Goal: Information Seeking & Learning: Check status

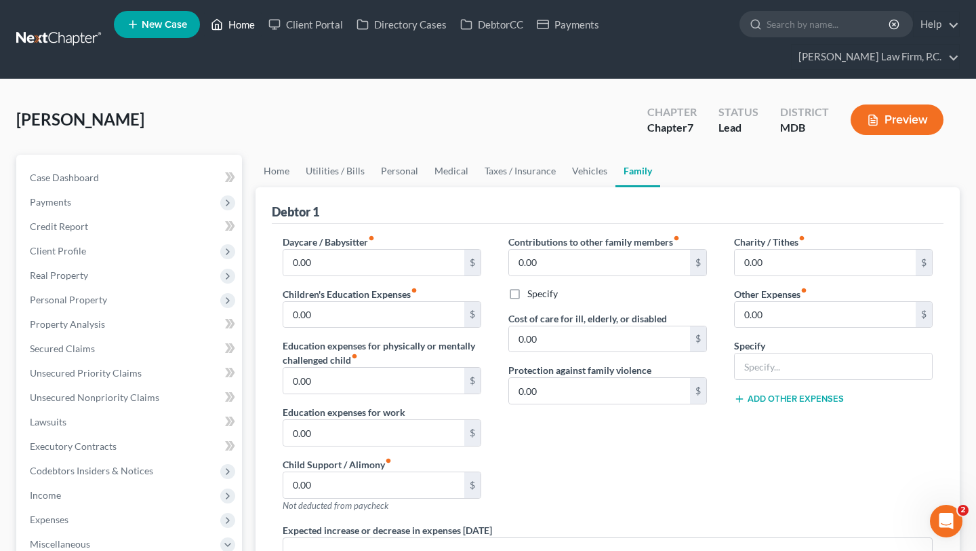
click at [262, 37] on link "Home" at bounding box center [233, 24] width 58 height 24
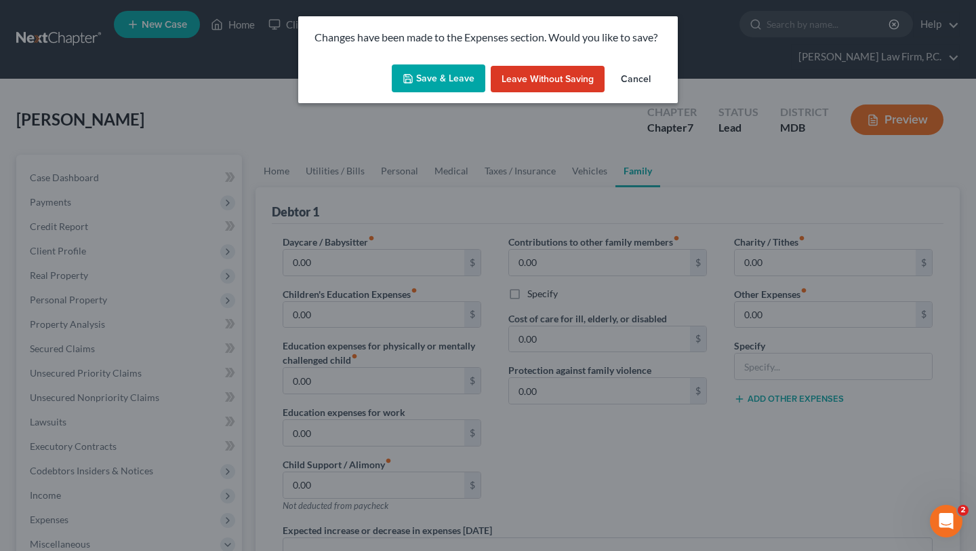
click at [450, 93] on button "Save & Leave" at bounding box center [439, 78] width 94 height 28
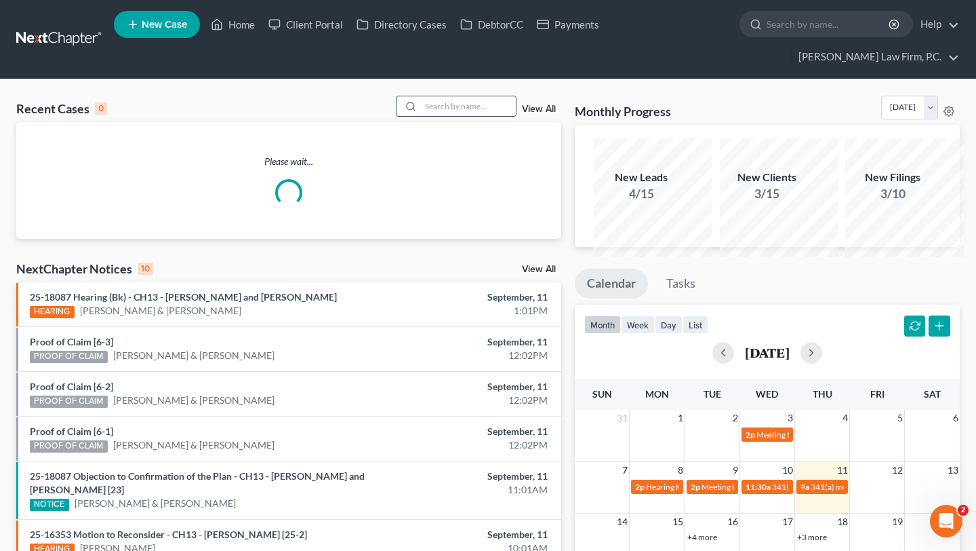
click at [445, 116] on input "search" at bounding box center [468, 106] width 95 height 20
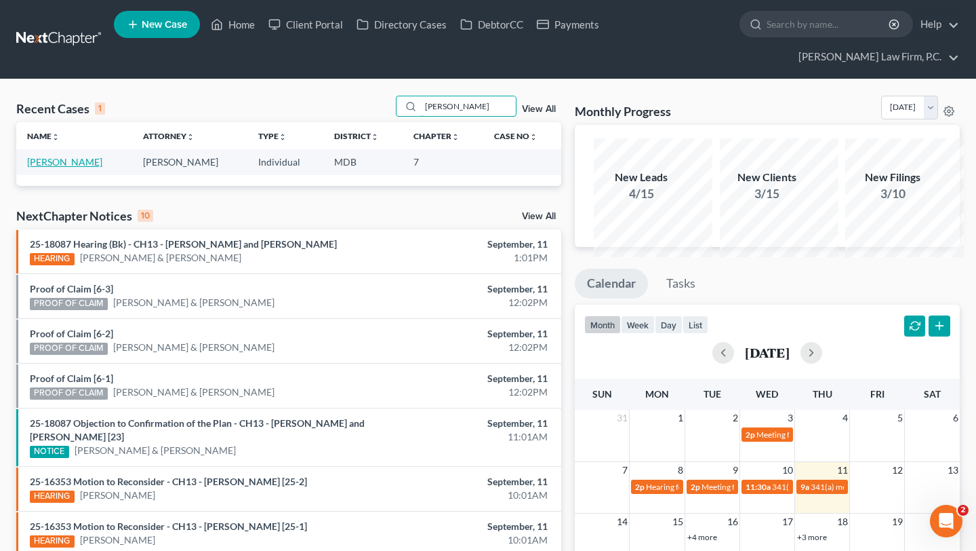
type input "[PERSON_NAME]"
click at [58, 167] on link "[PERSON_NAME]" at bounding box center [64, 162] width 75 height 12
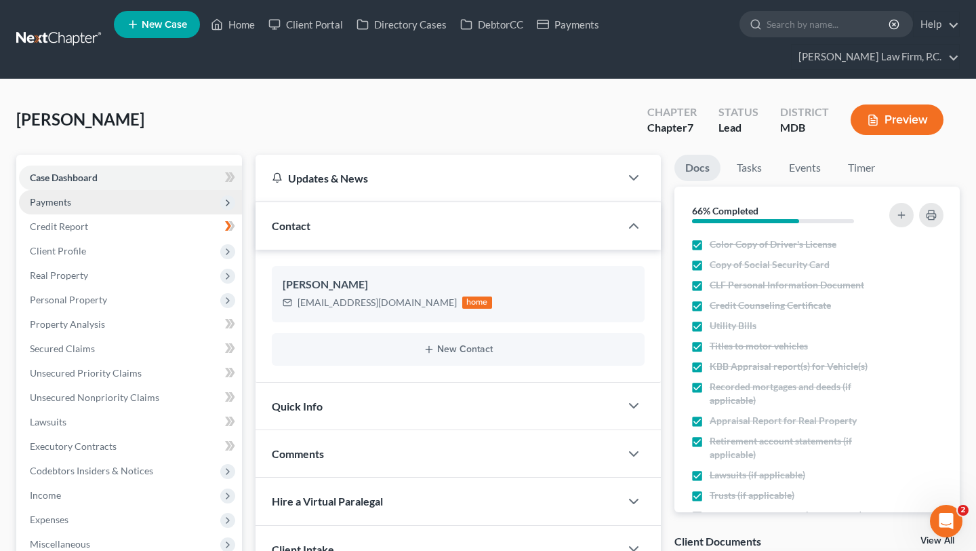
click at [71, 207] on span "Payments" at bounding box center [50, 202] width 41 height 12
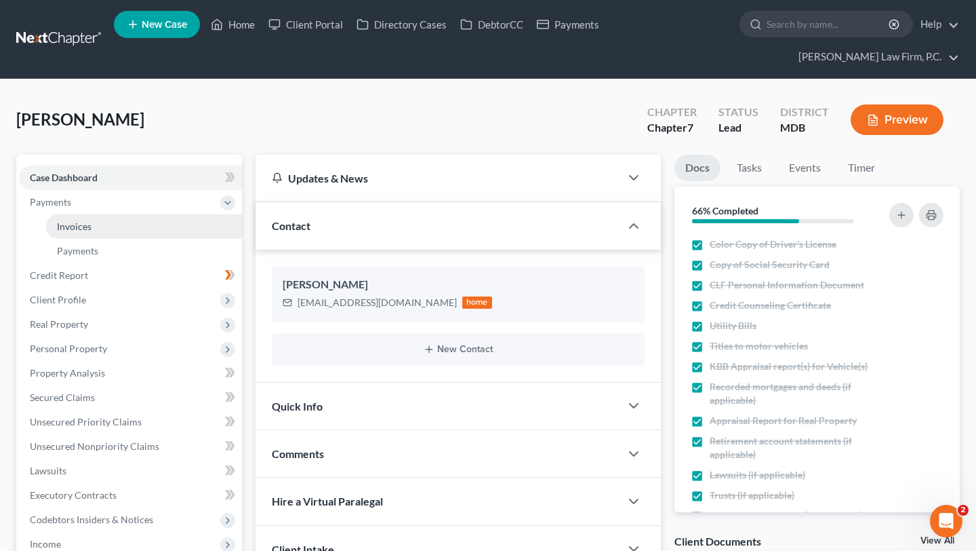
drag, startPoint x: 87, startPoint y: 270, endPoint x: 102, endPoint y: 273, distance: 14.6
click at [87, 232] on span "Invoices" at bounding box center [74, 226] width 35 height 12
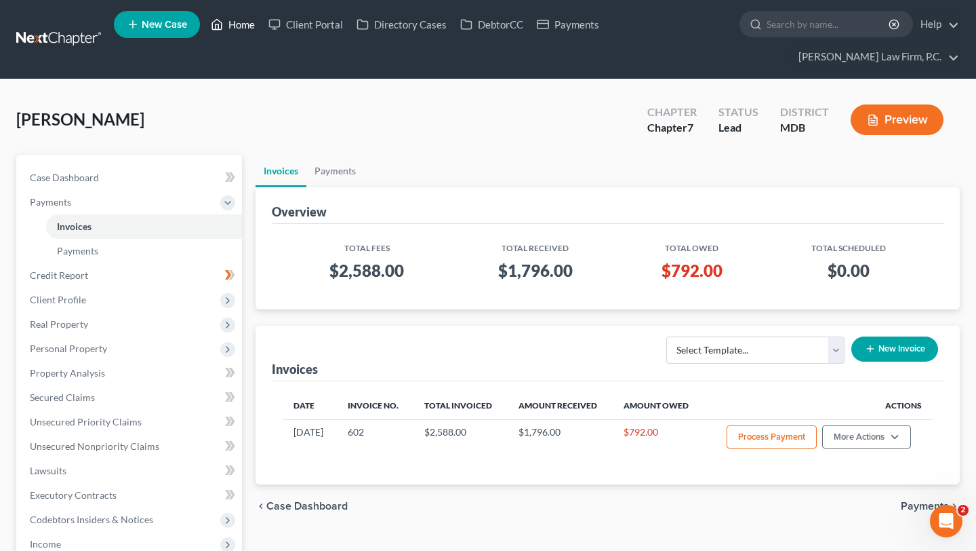
click at [262, 22] on link "Home" at bounding box center [233, 24] width 58 height 24
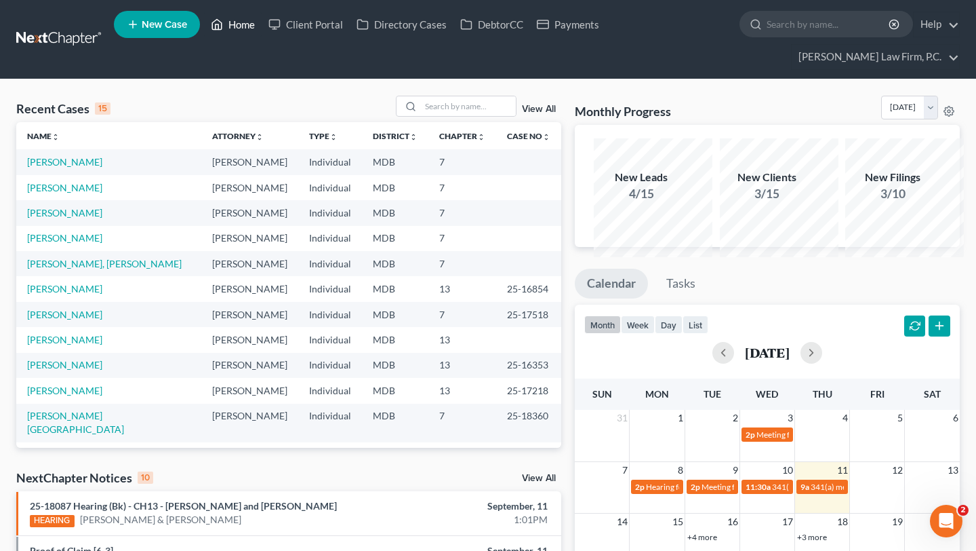
click at [262, 32] on link "Home" at bounding box center [233, 24] width 58 height 24
click at [262, 24] on link "Home" at bounding box center [233, 24] width 58 height 24
click at [405, 111] on div "Recent Cases 15 View All Name unfold_more expand_more expand_less Attorney unfo…" at bounding box center [488, 534] width 976 height 910
click at [421, 116] on input "search" at bounding box center [468, 106] width 95 height 20
type input "[PERSON_NAME]"
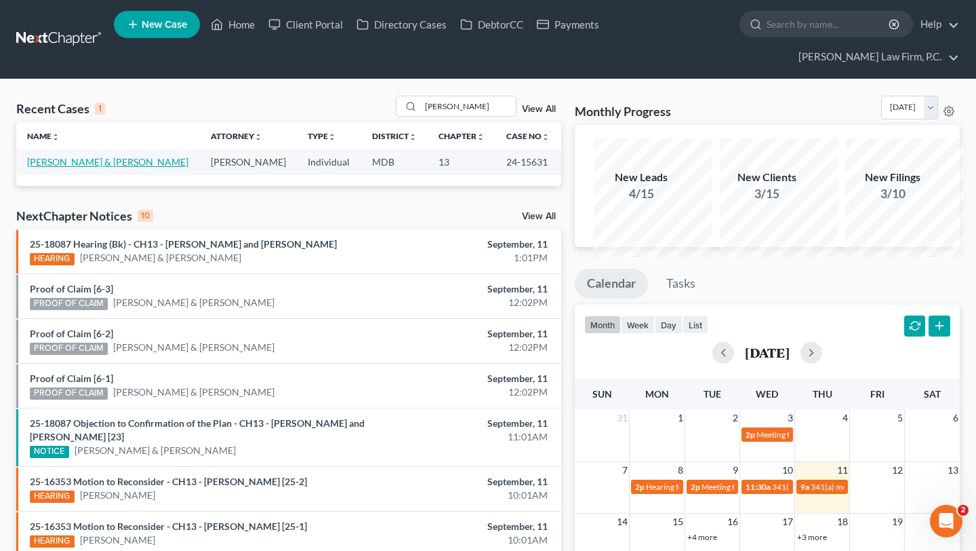
click at [64, 167] on link "[PERSON_NAME] & [PERSON_NAME]" at bounding box center [107, 162] width 161 height 12
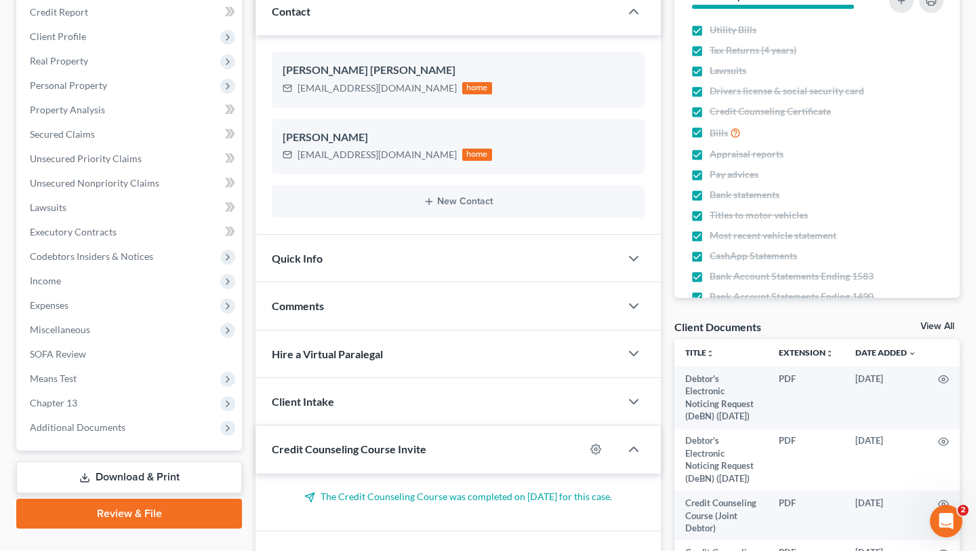
scroll to position [561, 0]
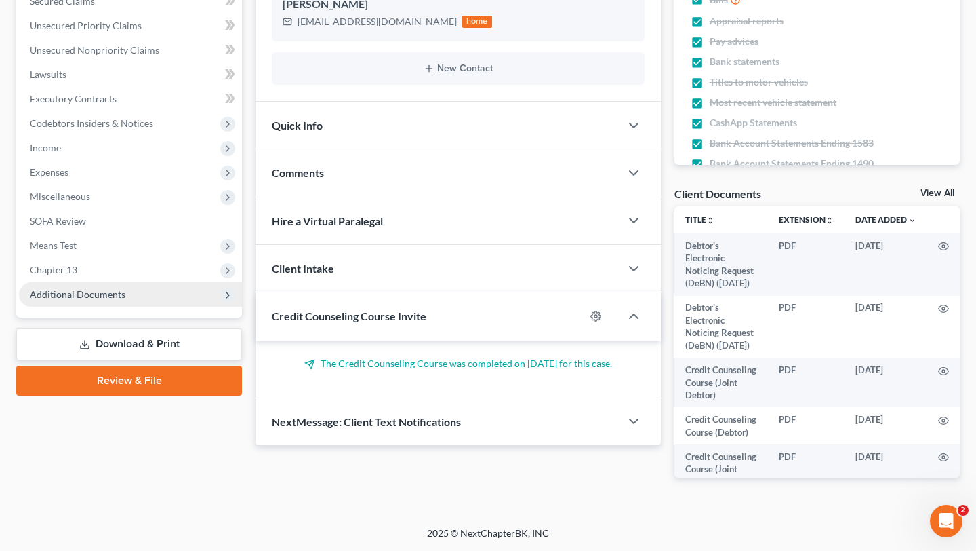
click at [125, 288] on span "Additional Documents" at bounding box center [78, 294] width 96 height 12
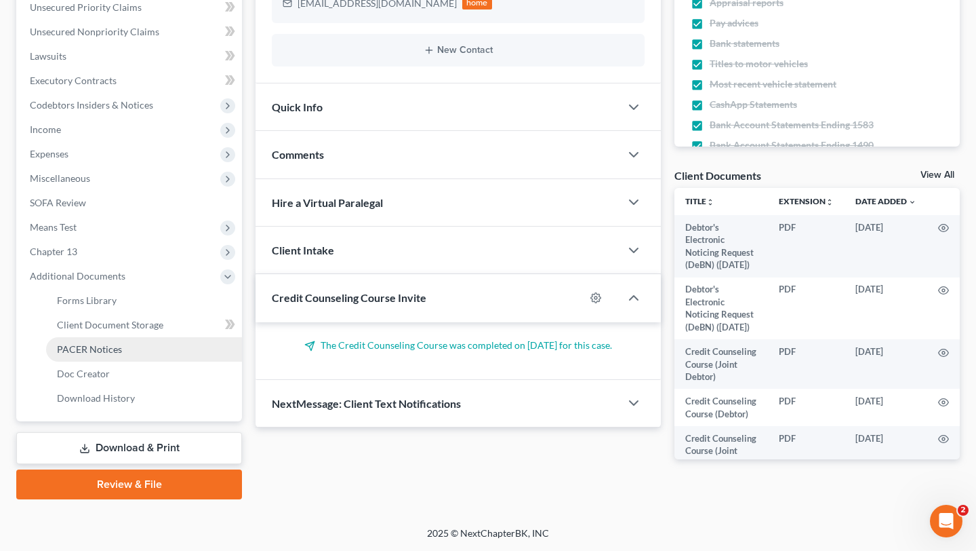
click at [122, 343] on span "PACER Notices" at bounding box center [89, 349] width 65 height 12
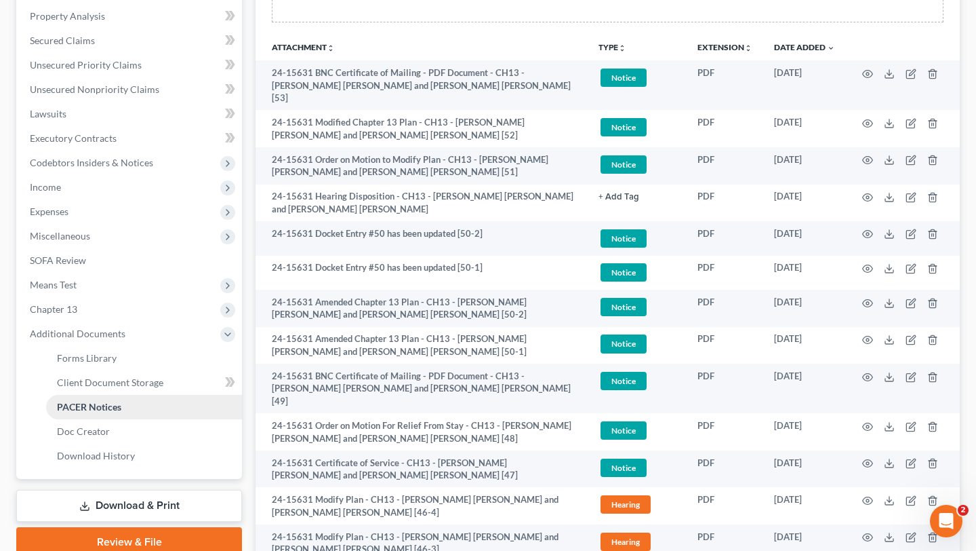
scroll to position [339, 0]
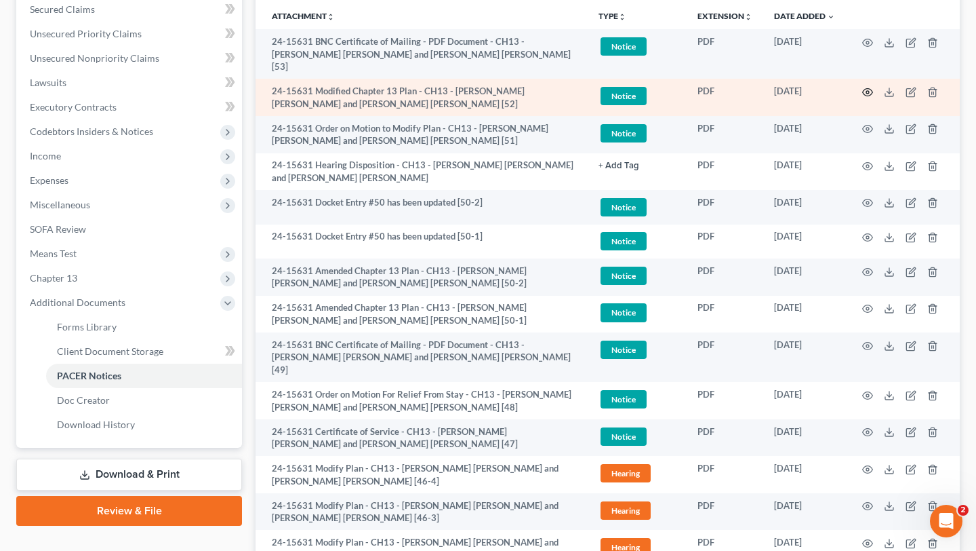
click at [863, 96] on icon "button" at bounding box center [868, 92] width 10 height 7
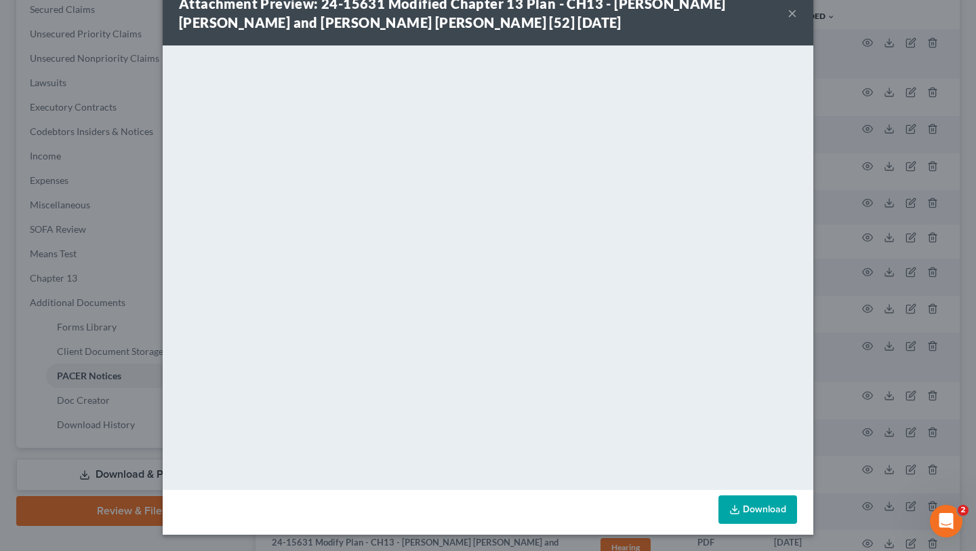
scroll to position [0, 0]
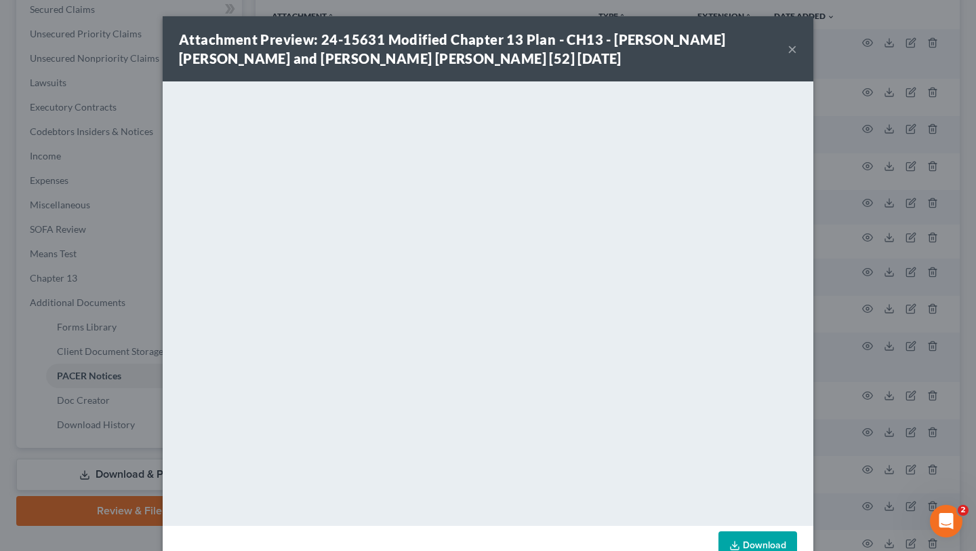
click at [797, 57] on button "×" at bounding box center [792, 49] width 9 height 16
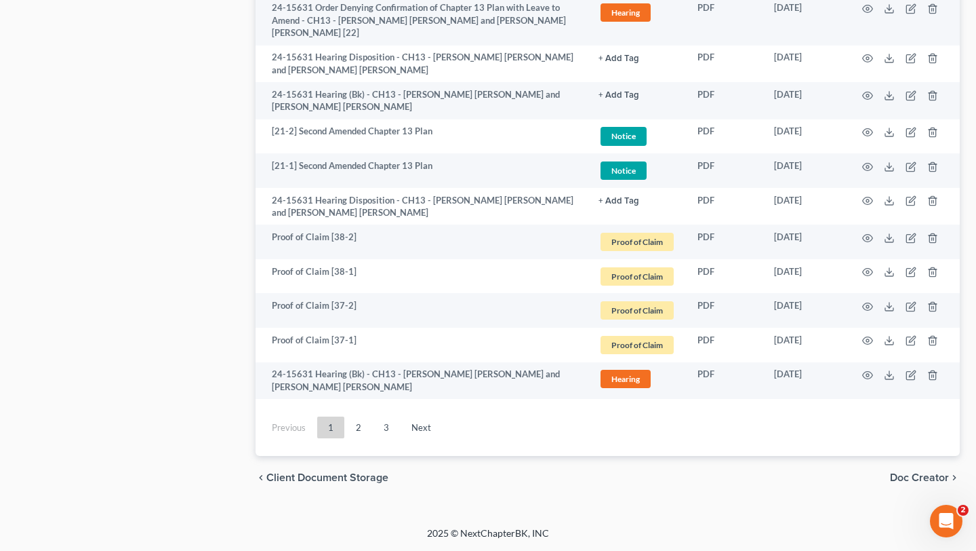
scroll to position [4867, 0]
click at [400, 416] on link "3" at bounding box center [386, 427] width 27 height 22
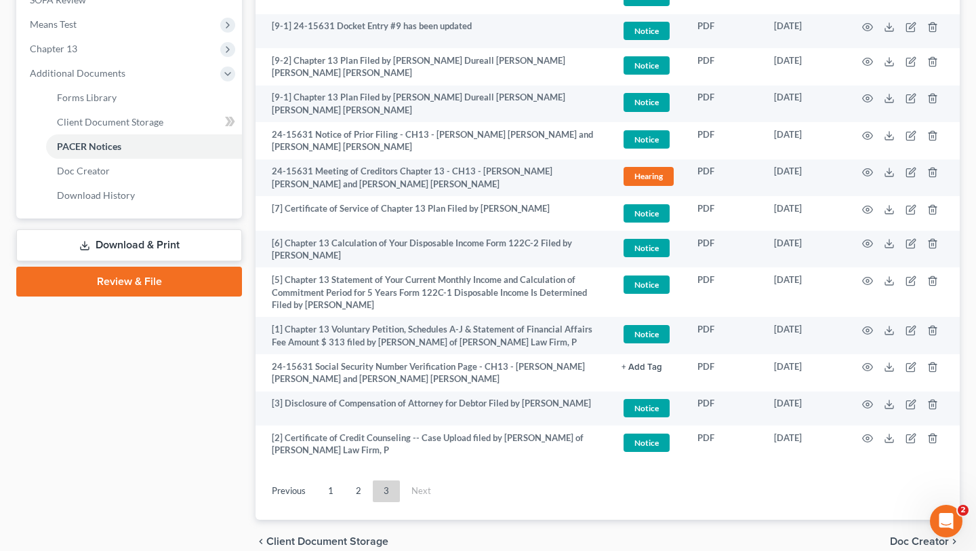
scroll to position [1077, 0]
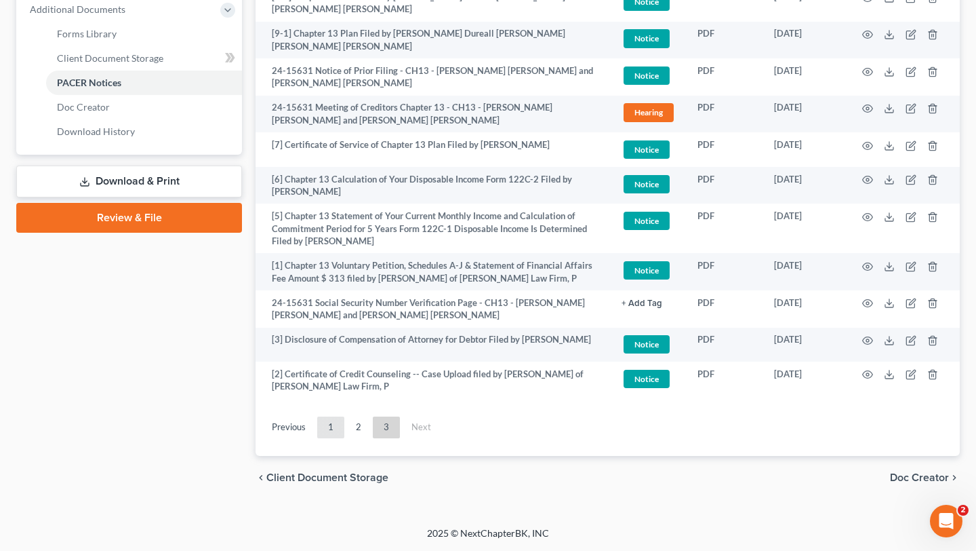
click at [344, 416] on link "1" at bounding box center [330, 427] width 27 height 22
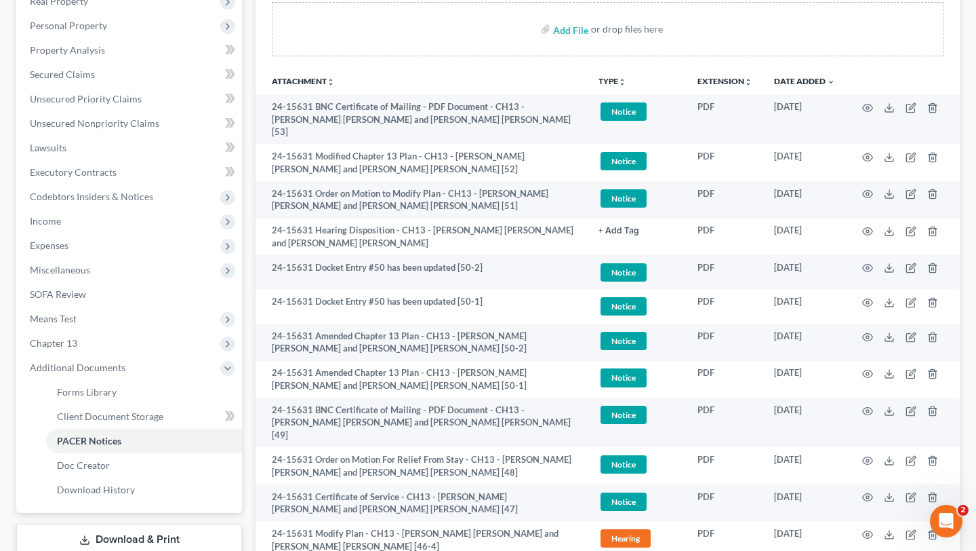
scroll to position [317, 0]
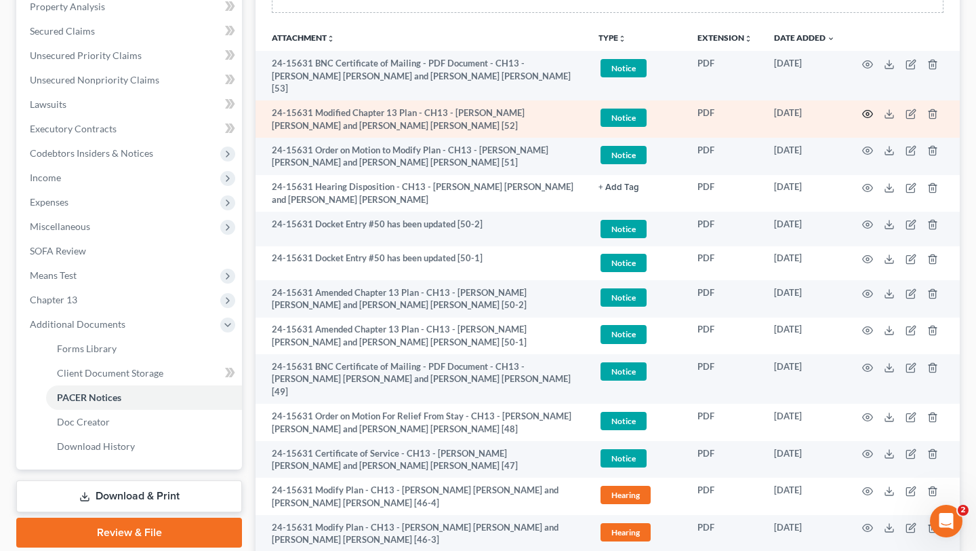
click at [863, 119] on icon "button" at bounding box center [868, 113] width 11 height 11
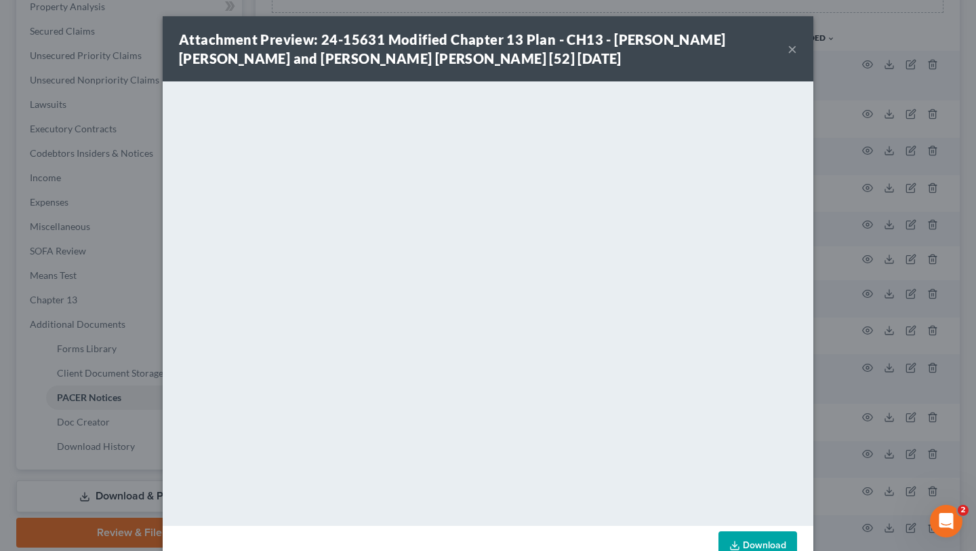
click at [797, 54] on button "×" at bounding box center [792, 49] width 9 height 16
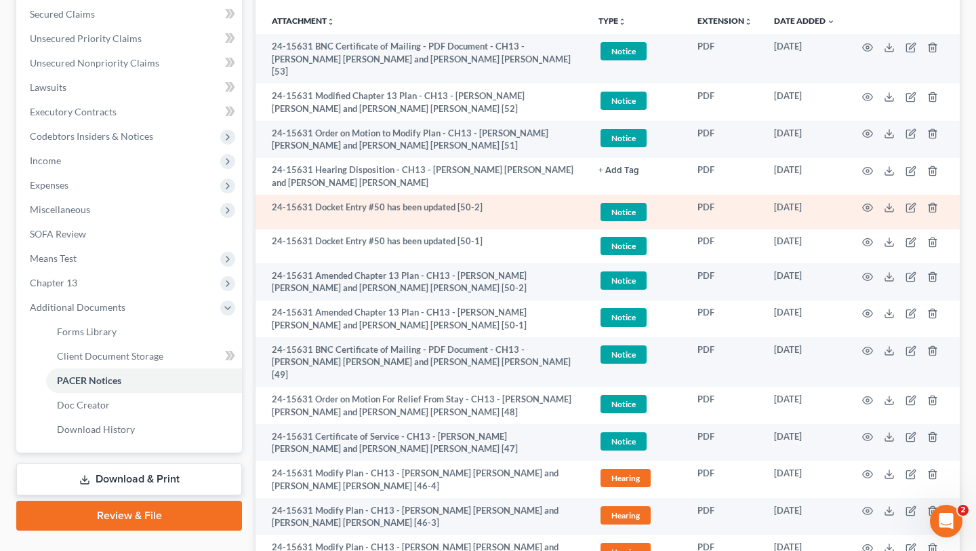
scroll to position [343, 0]
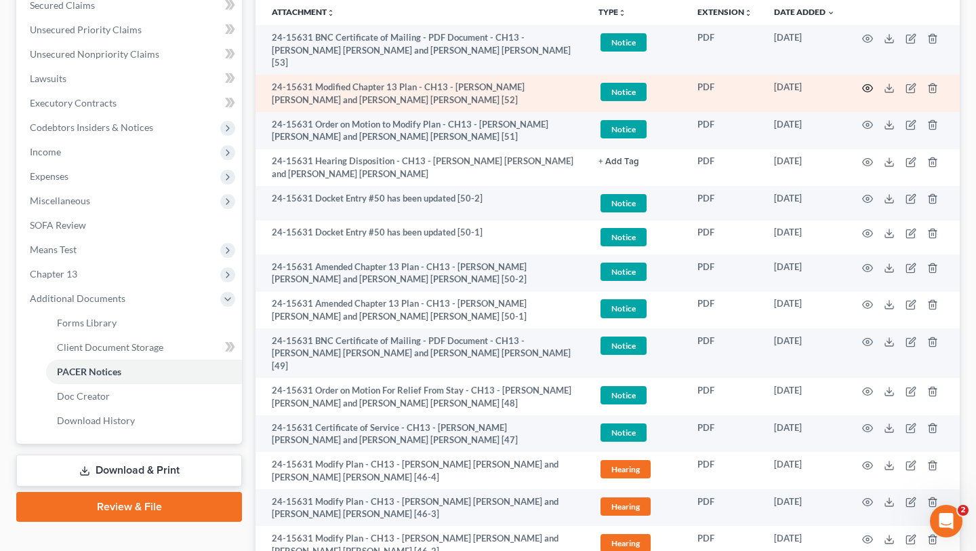
click at [867, 90] on circle "button" at bounding box center [868, 88] width 3 height 3
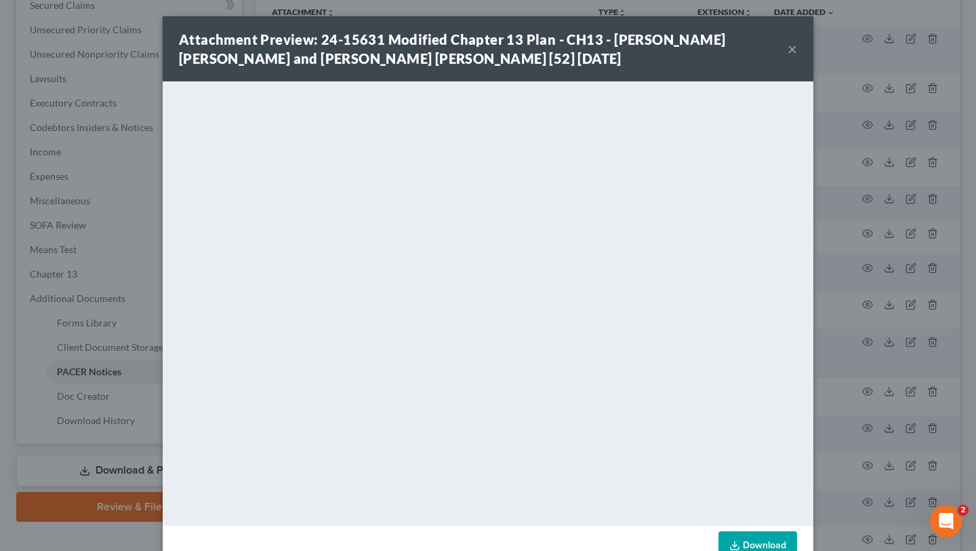
click at [797, 57] on button "×" at bounding box center [792, 49] width 9 height 16
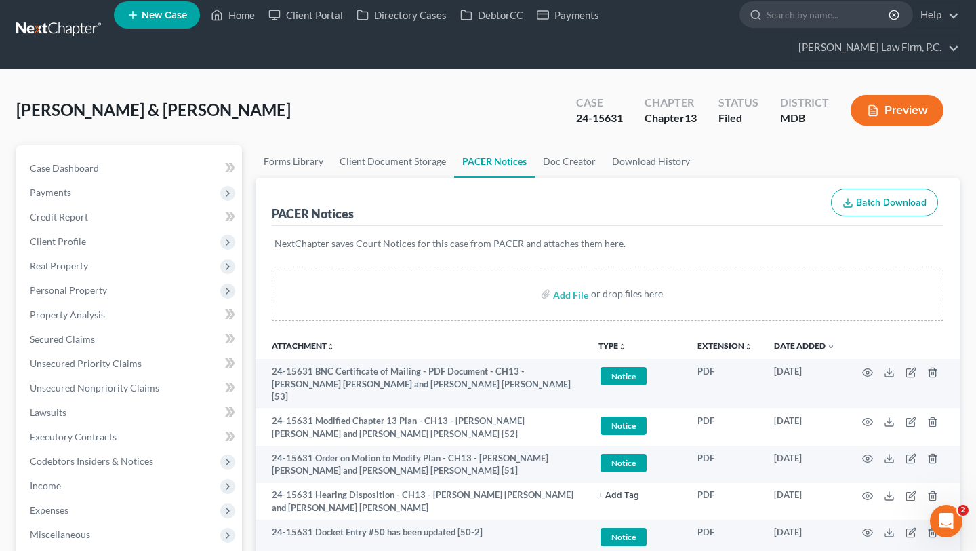
scroll to position [0, 0]
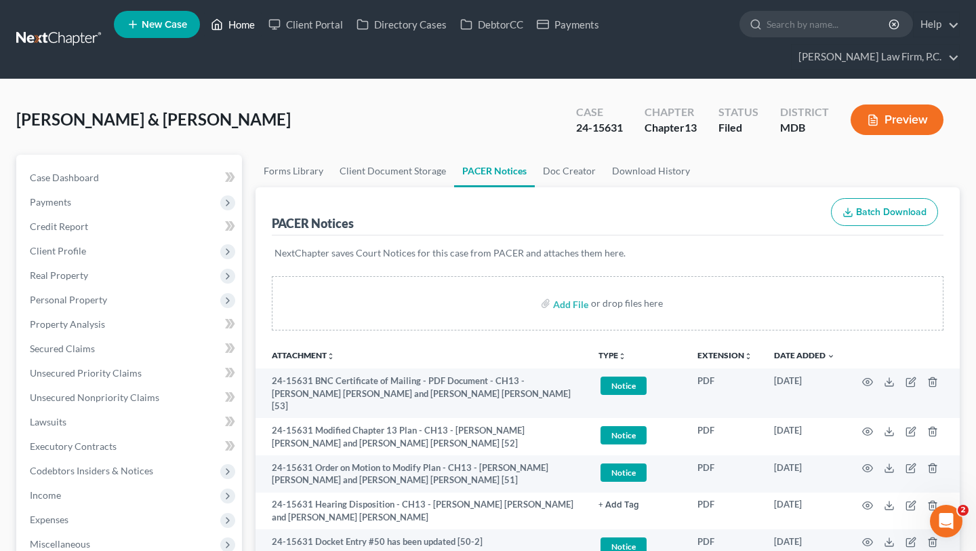
click at [262, 27] on link "Home" at bounding box center [233, 24] width 58 height 24
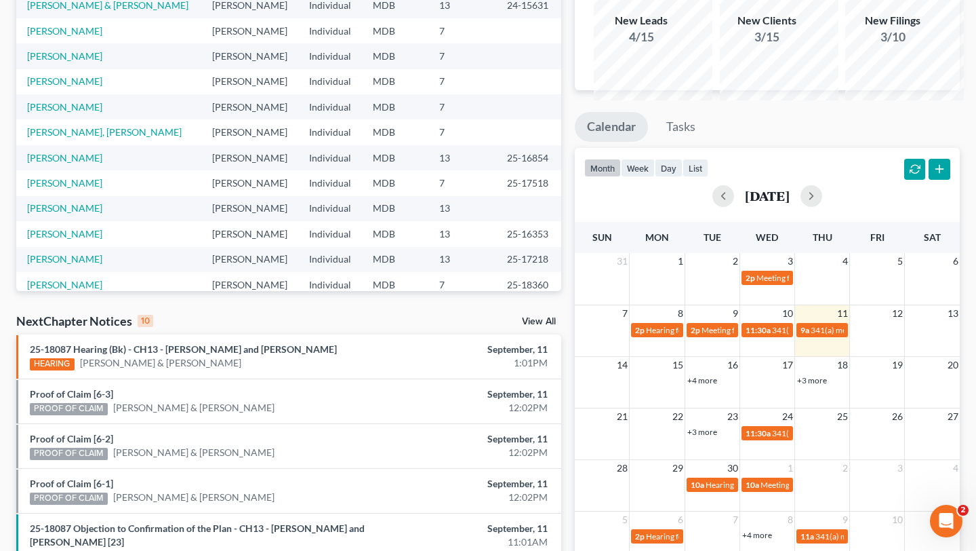
scroll to position [210, 0]
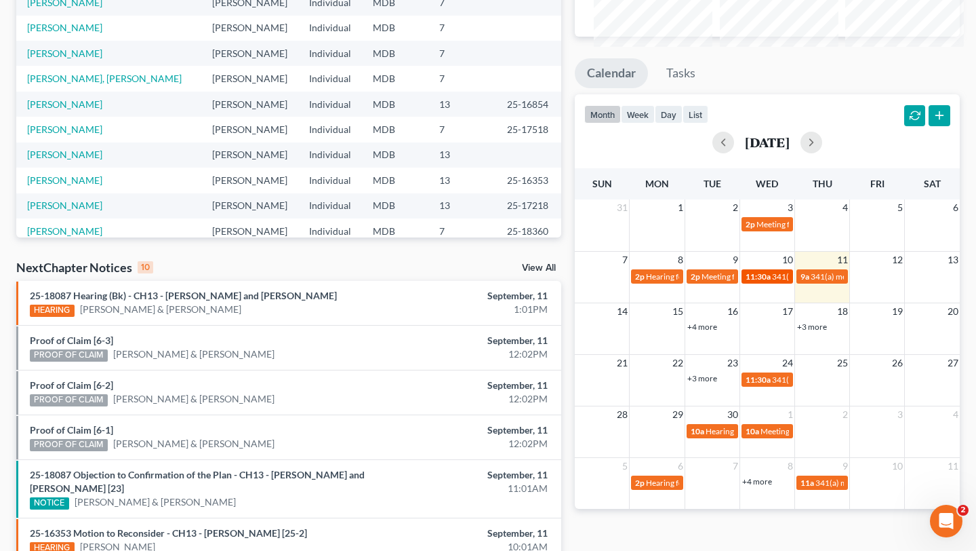
click at [754, 281] on span "11:30a" at bounding box center [758, 276] width 25 height 10
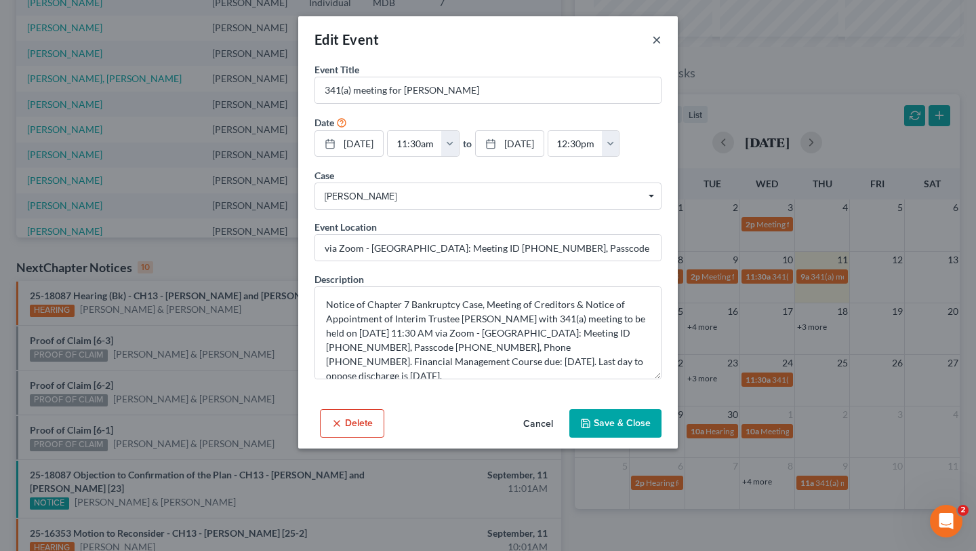
click at [662, 47] on button "×" at bounding box center [656, 39] width 9 height 16
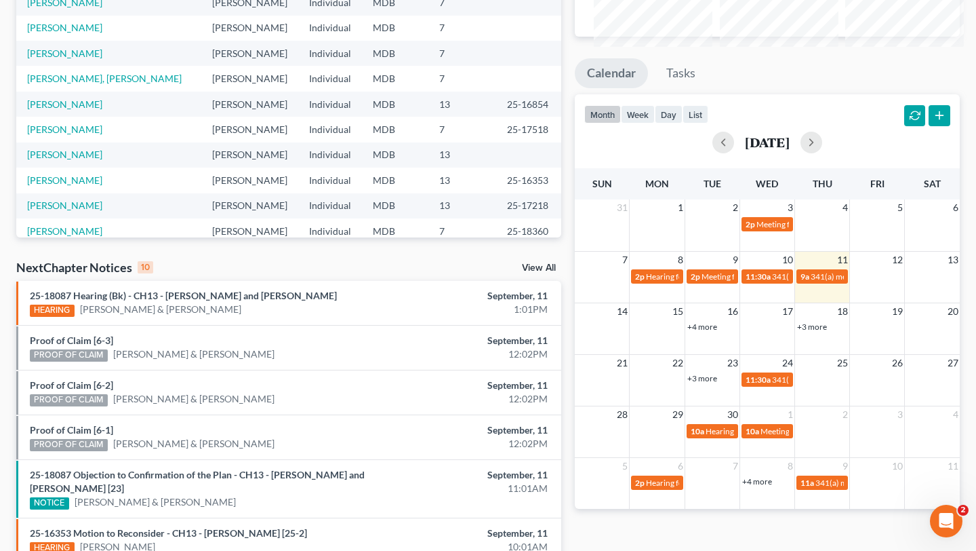
click at [704, 332] on link "+4 more" at bounding box center [703, 326] width 30 height 10
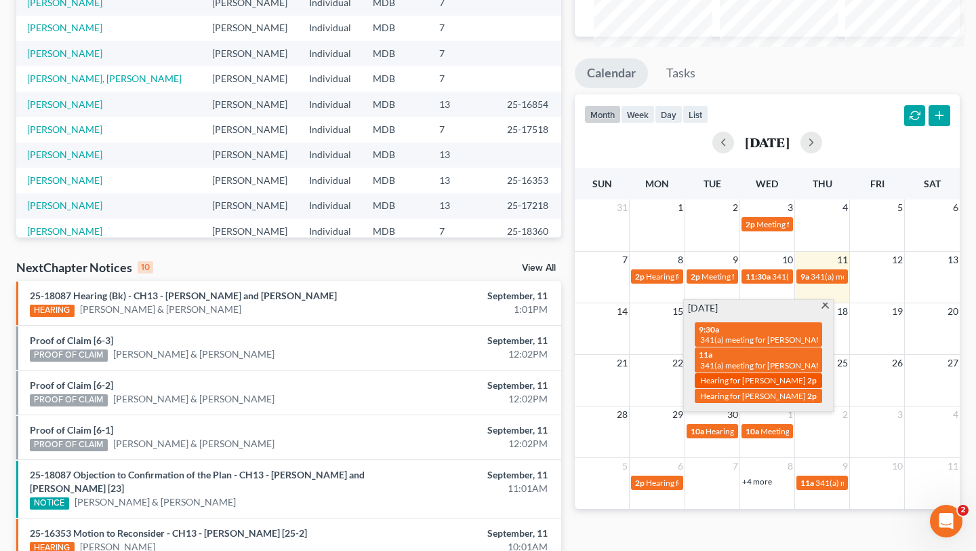
click at [741, 385] on div "2p Hearing for [PERSON_NAME]" at bounding box center [758, 380] width 119 height 10
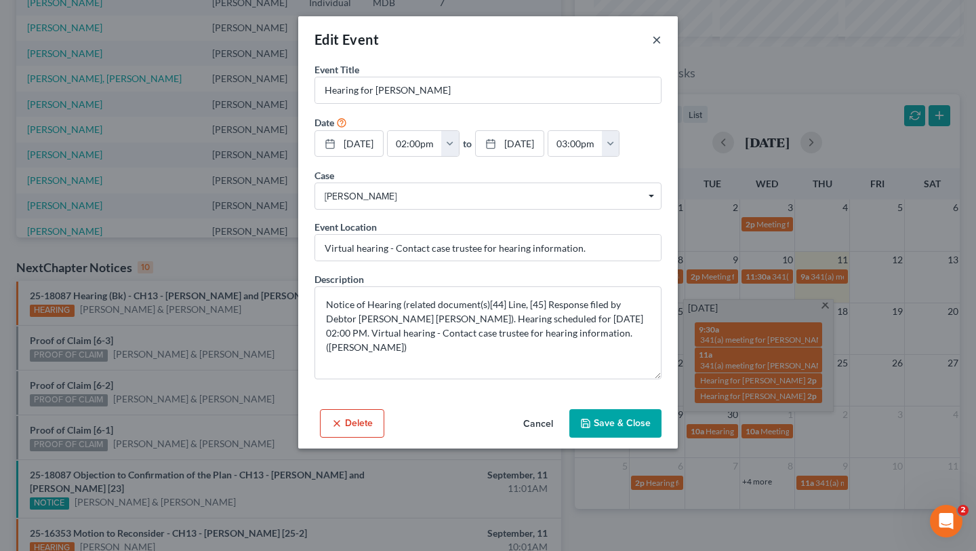
click at [662, 47] on button "×" at bounding box center [656, 39] width 9 height 16
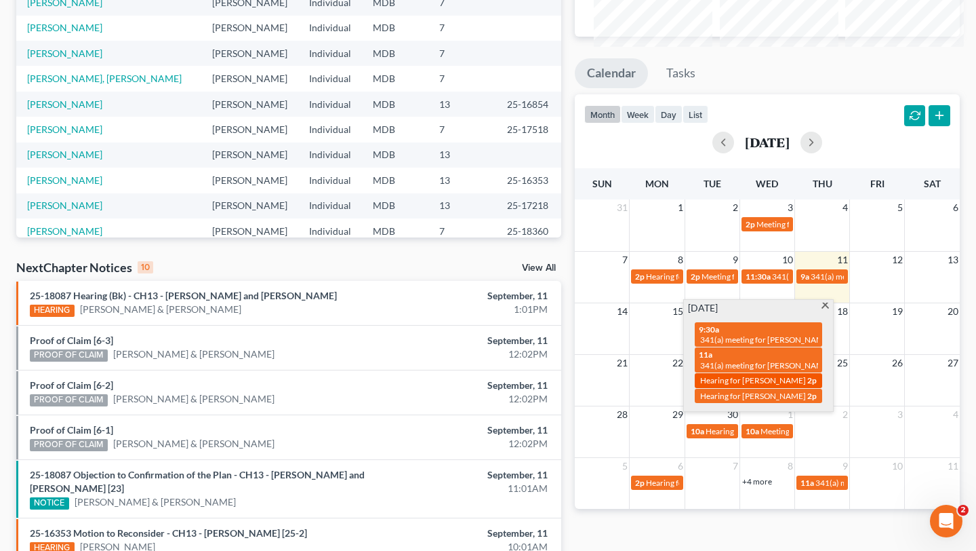
click at [762, 385] on div "2p Hearing for [PERSON_NAME]" at bounding box center [758, 380] width 119 height 10
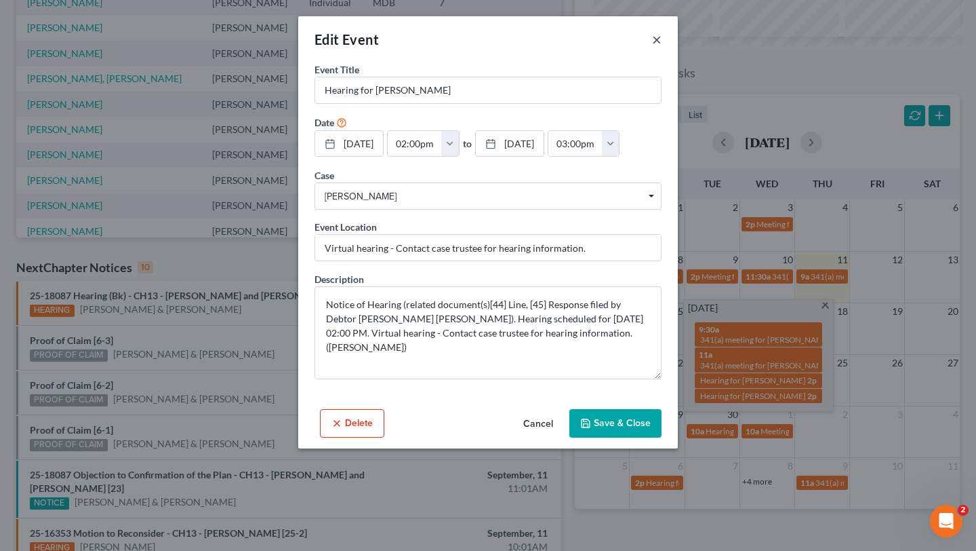
click at [662, 47] on button "×" at bounding box center [656, 39] width 9 height 16
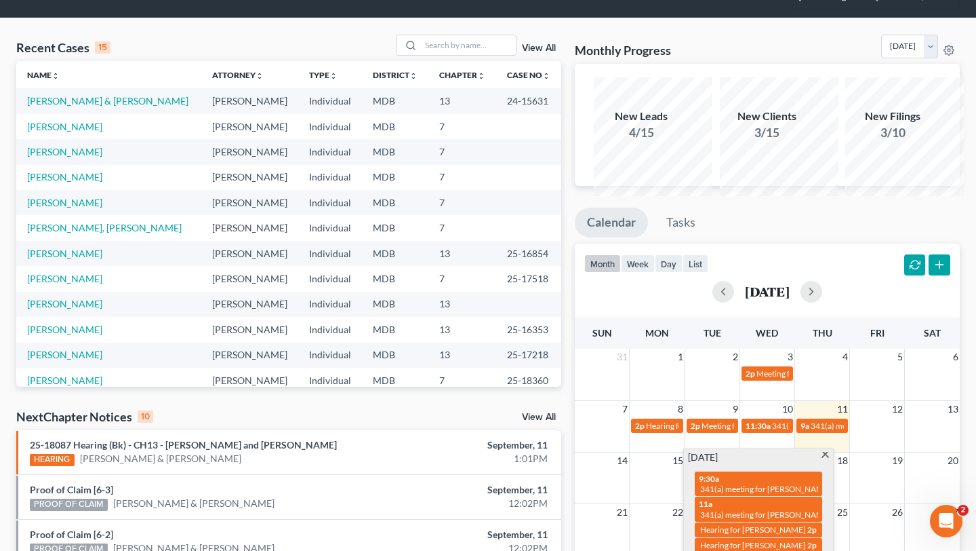
scroll to position [0, 0]
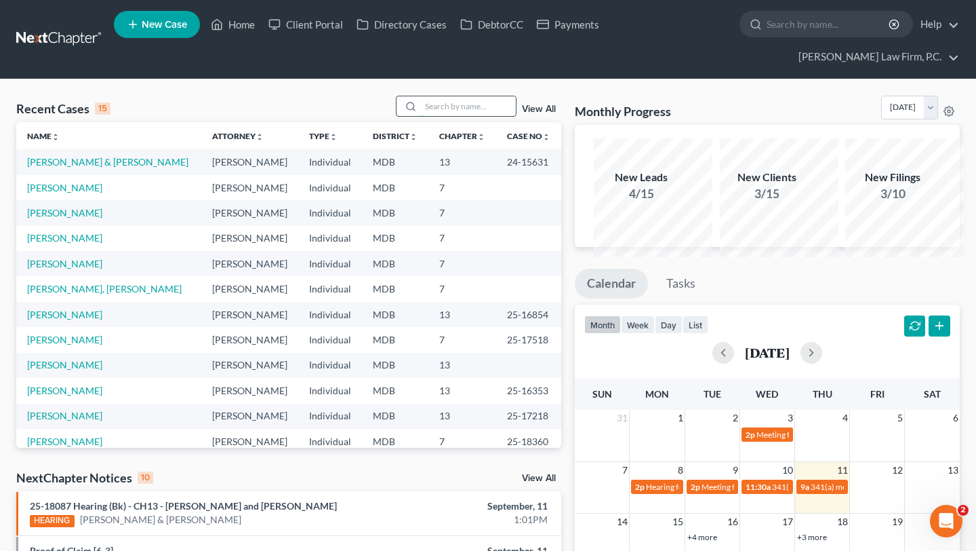
click at [421, 116] on input "search" at bounding box center [468, 106] width 95 height 20
type input "[PERSON_NAME]"
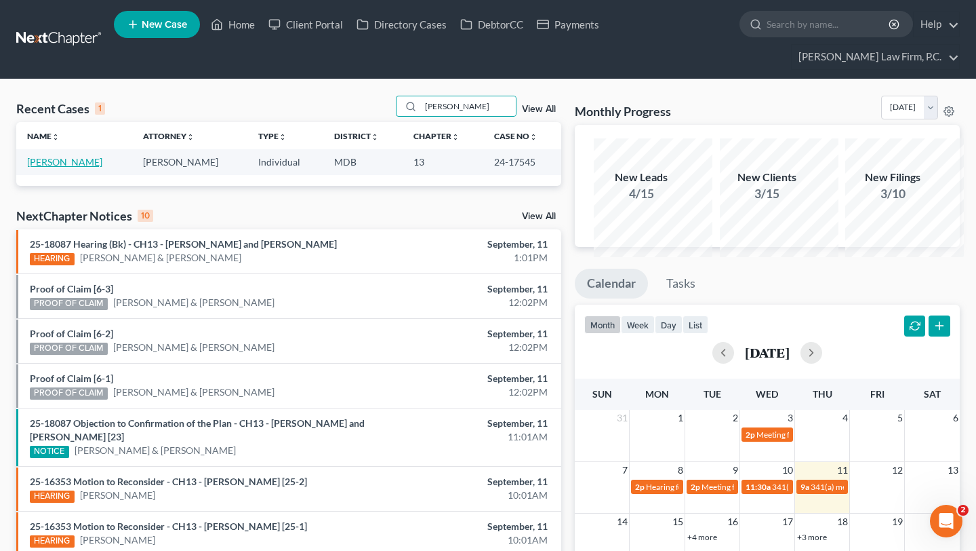
click at [59, 167] on link "[PERSON_NAME]" at bounding box center [64, 162] width 75 height 12
select select "15"
select select "1"
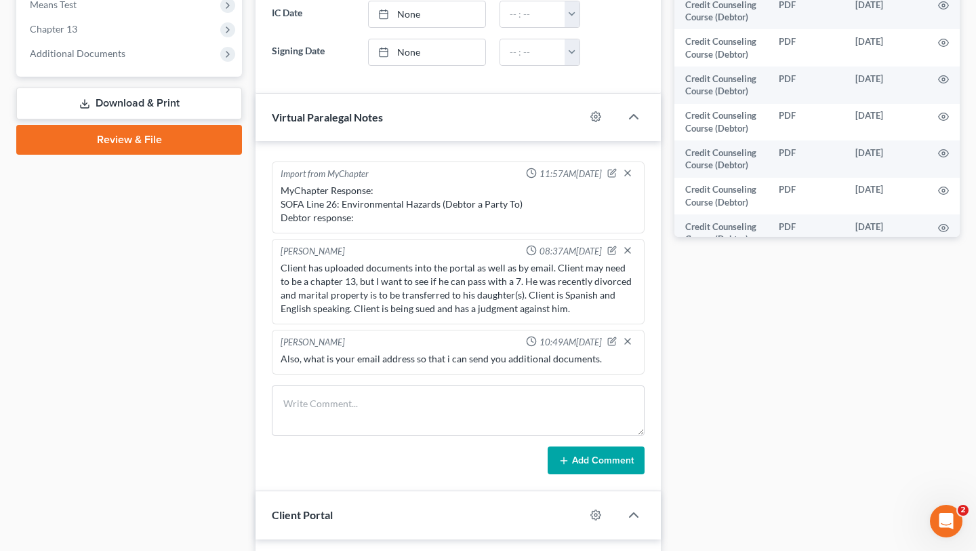
scroll to position [602, 0]
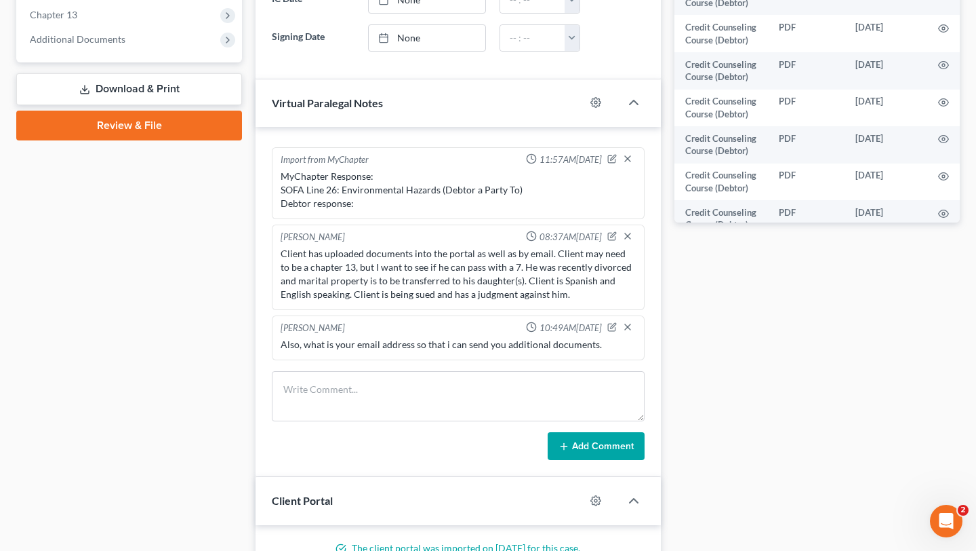
drag, startPoint x: 115, startPoint y: 184, endPoint x: 128, endPoint y: 242, distance: 59.9
click at [115, 45] on span "Additional Documents" at bounding box center [78, 39] width 96 height 12
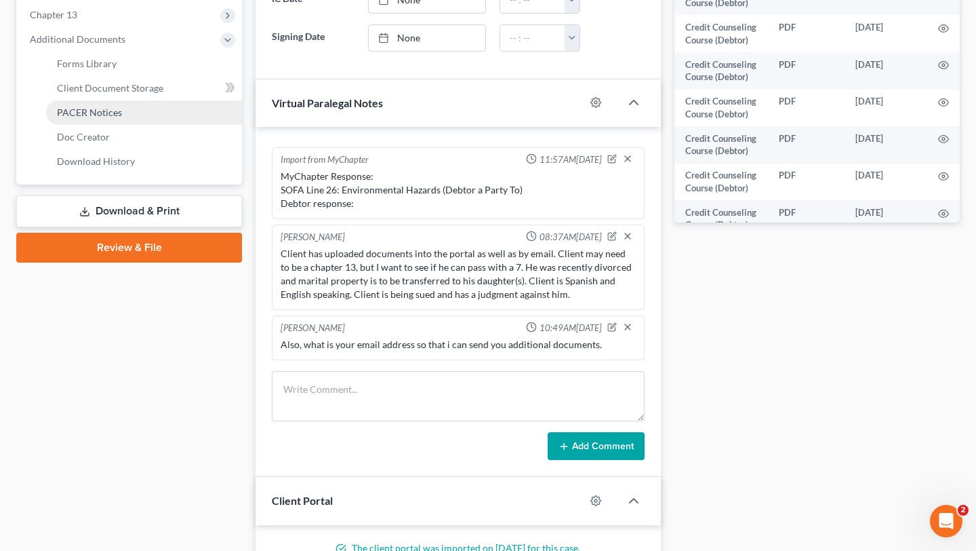
click at [119, 118] on span "PACER Notices" at bounding box center [89, 112] width 65 height 12
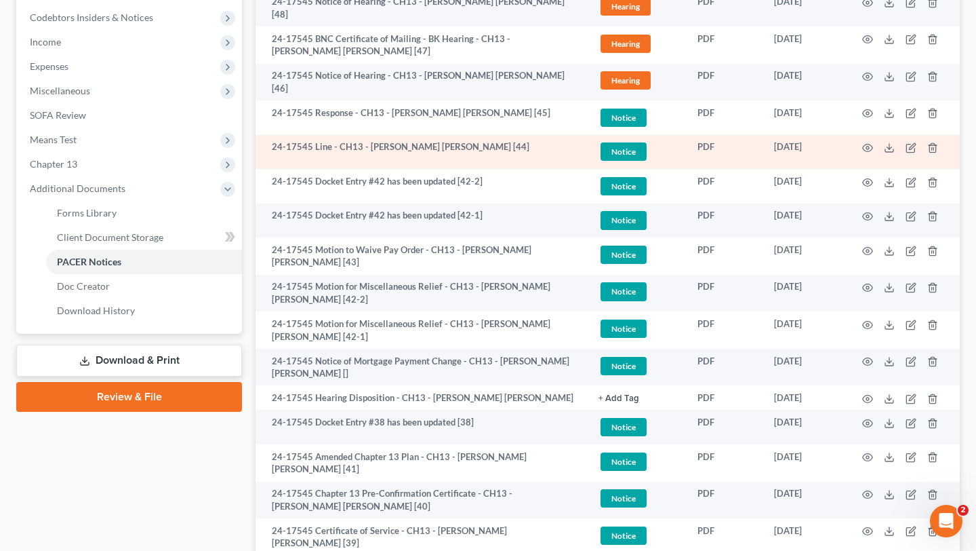
scroll to position [454, 0]
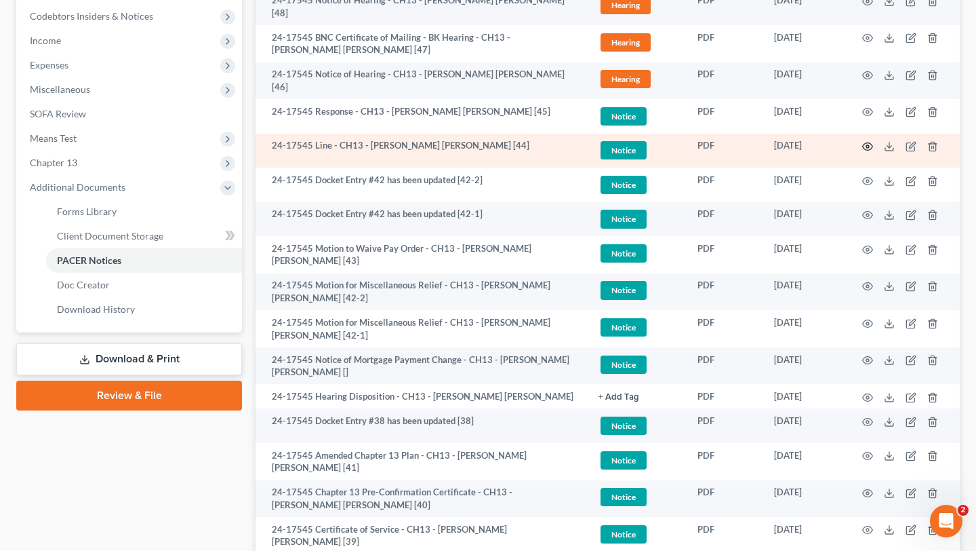
click at [863, 152] on icon "button" at bounding box center [868, 146] width 11 height 11
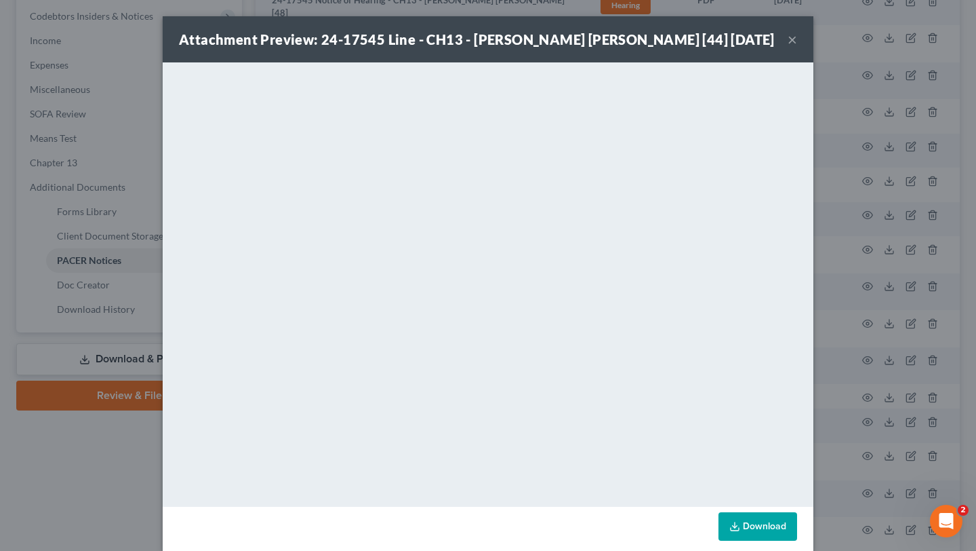
click at [797, 47] on button "×" at bounding box center [792, 39] width 9 height 16
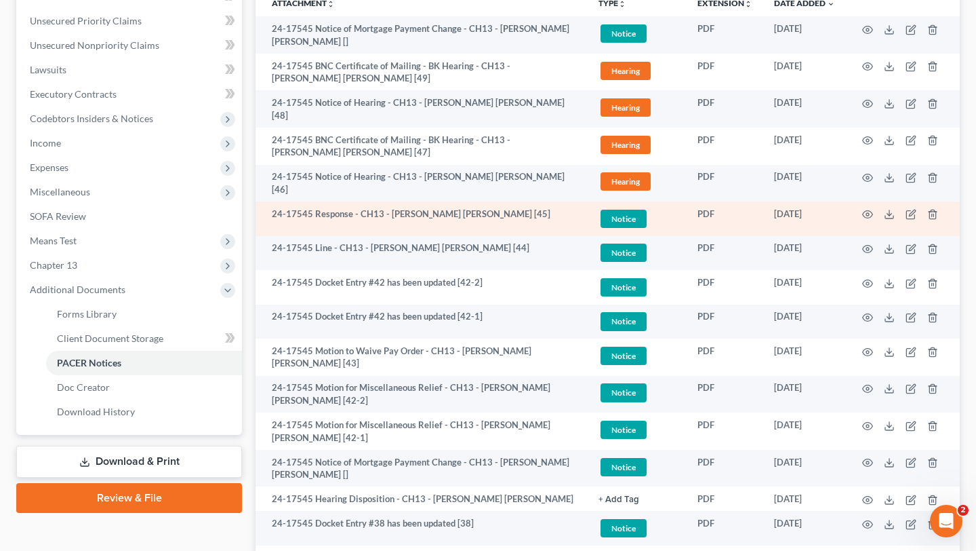
scroll to position [361, 0]
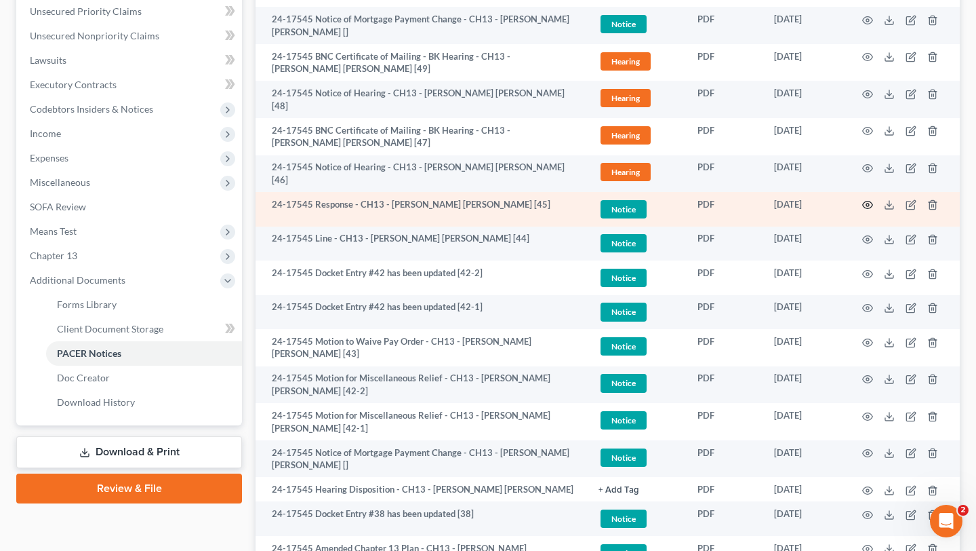
click at [863, 210] on icon "button" at bounding box center [868, 204] width 11 height 11
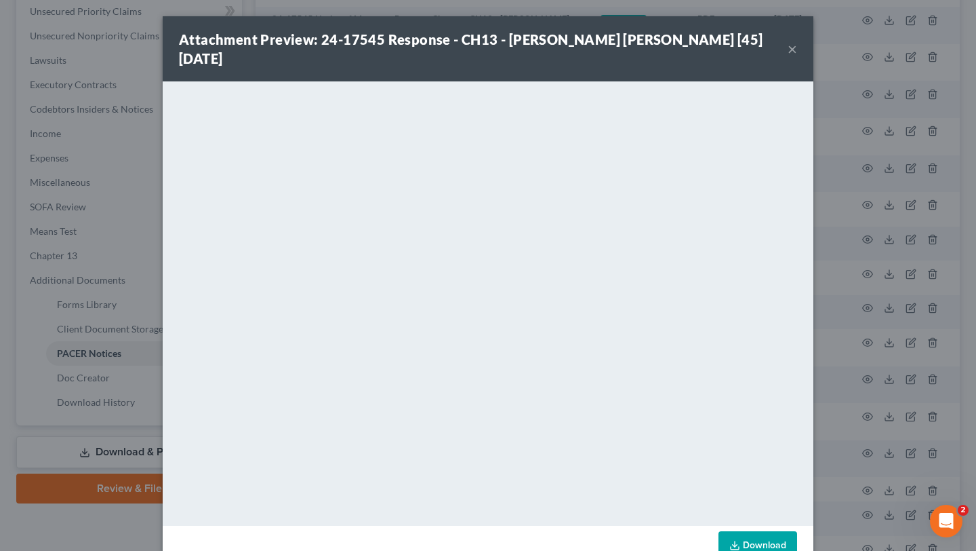
click at [797, 51] on button "×" at bounding box center [792, 49] width 9 height 16
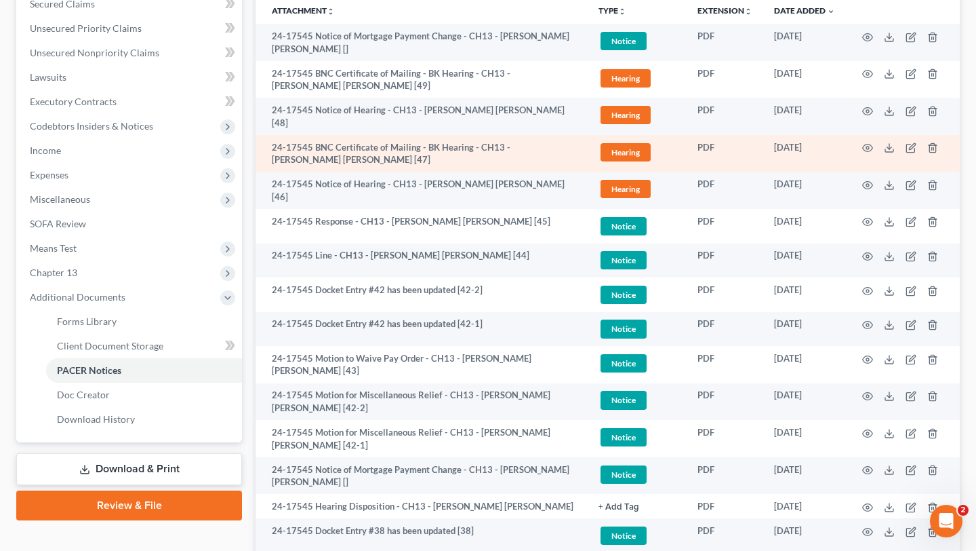
scroll to position [349, 0]
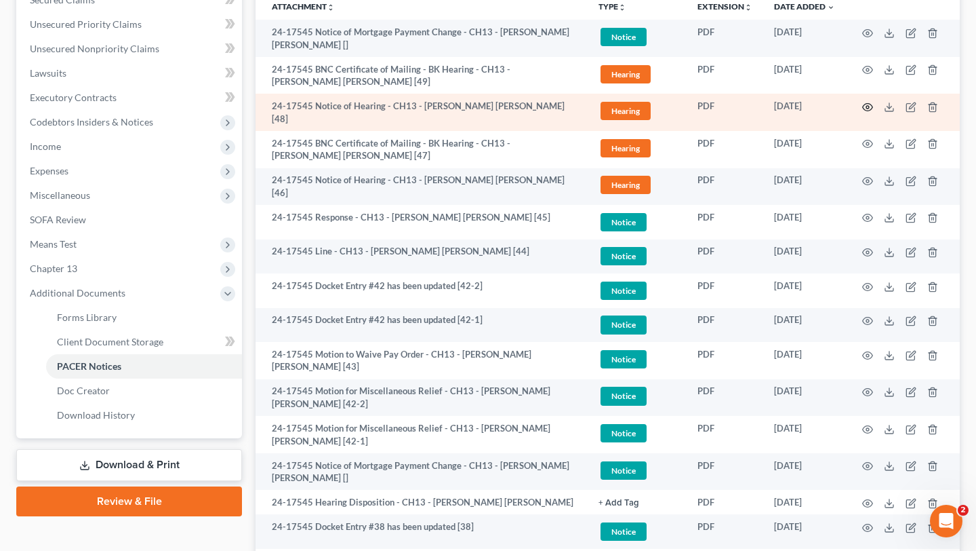
click at [867, 108] on circle "button" at bounding box center [868, 107] width 3 height 3
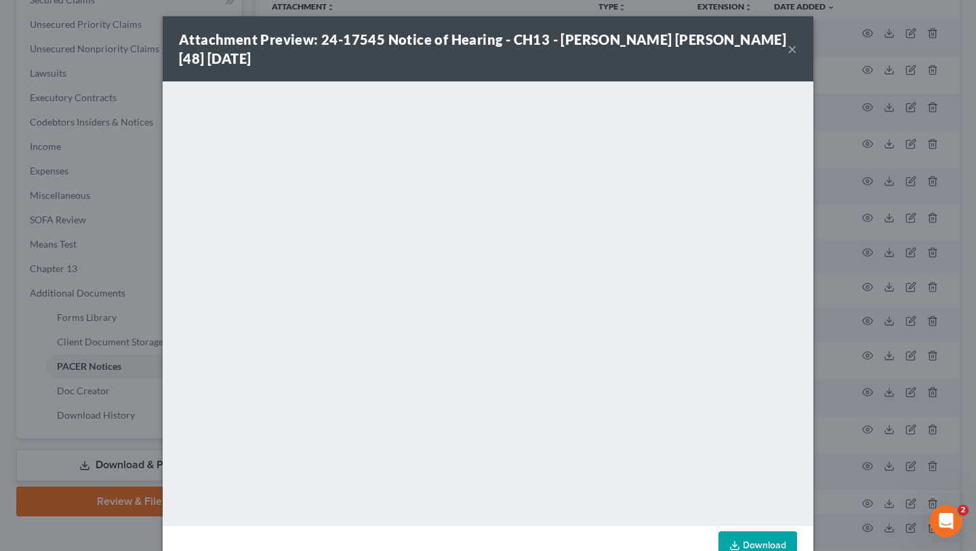
click at [797, 57] on button "×" at bounding box center [792, 49] width 9 height 16
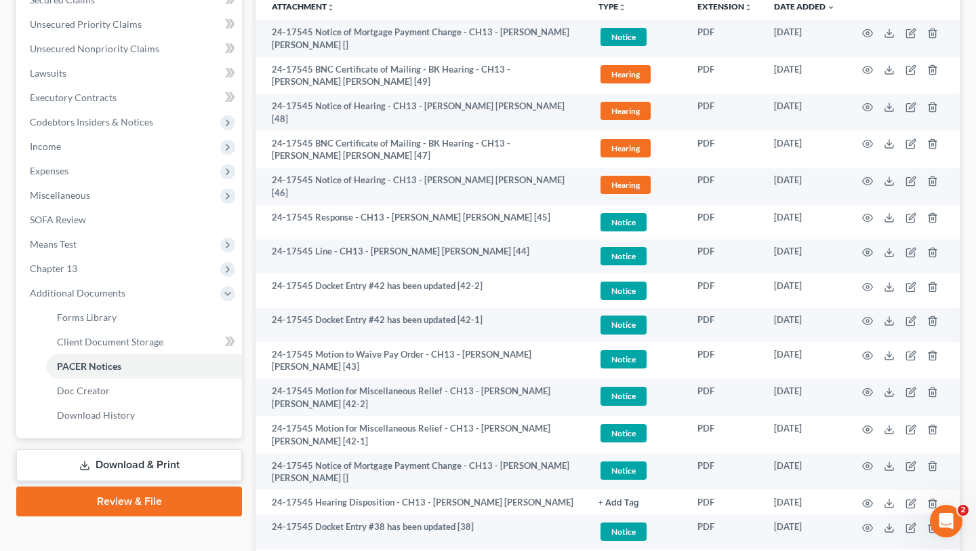
scroll to position [0, 0]
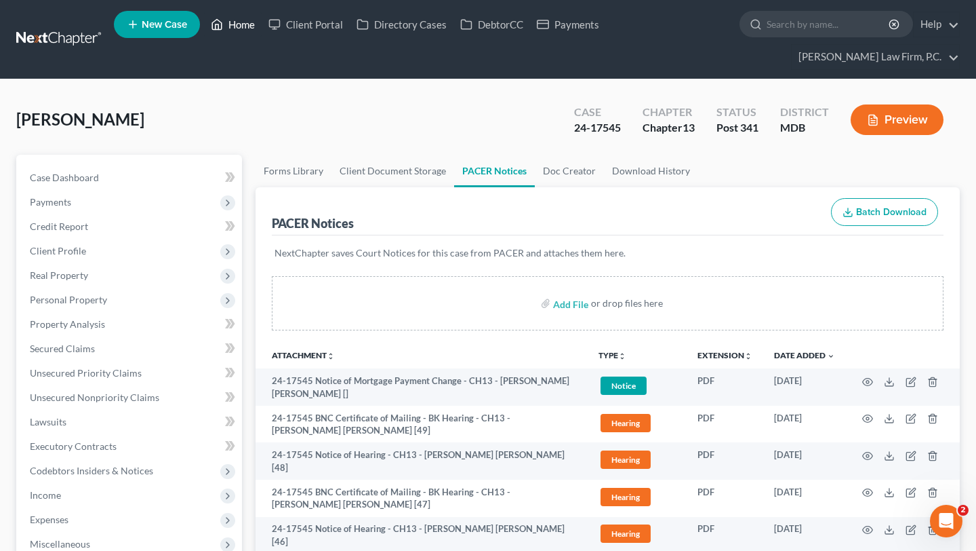
drag, startPoint x: 283, startPoint y: 28, endPoint x: 479, endPoint y: 239, distance: 287.4
click at [262, 28] on link "Home" at bounding box center [233, 24] width 58 height 24
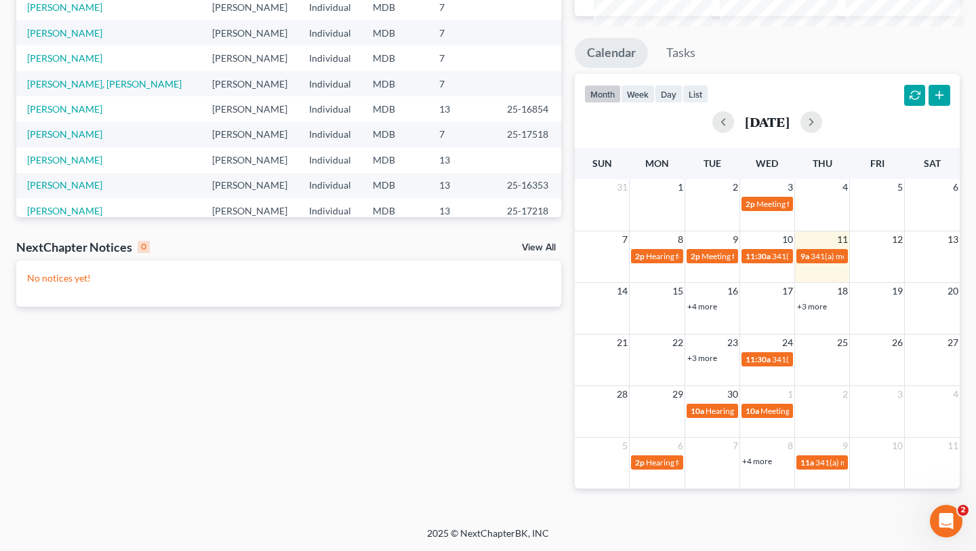
scroll to position [601, 0]
click at [656, 243] on div "Monthly Progress Bankruptcy Bankruptcy [DATE] [DATE] [DATE] [DATE] [DATE] [DATE…" at bounding box center [767, 187] width 399 height 645
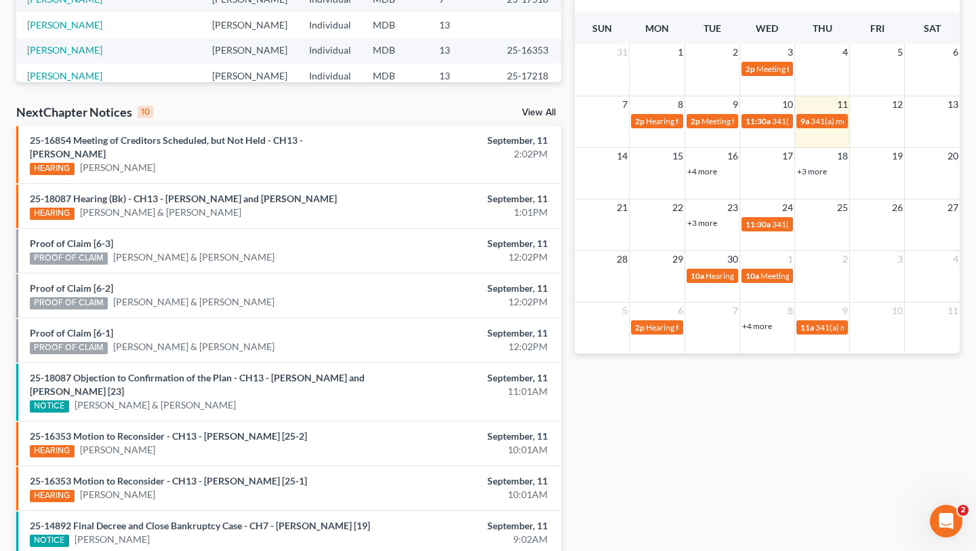
scroll to position [300, 0]
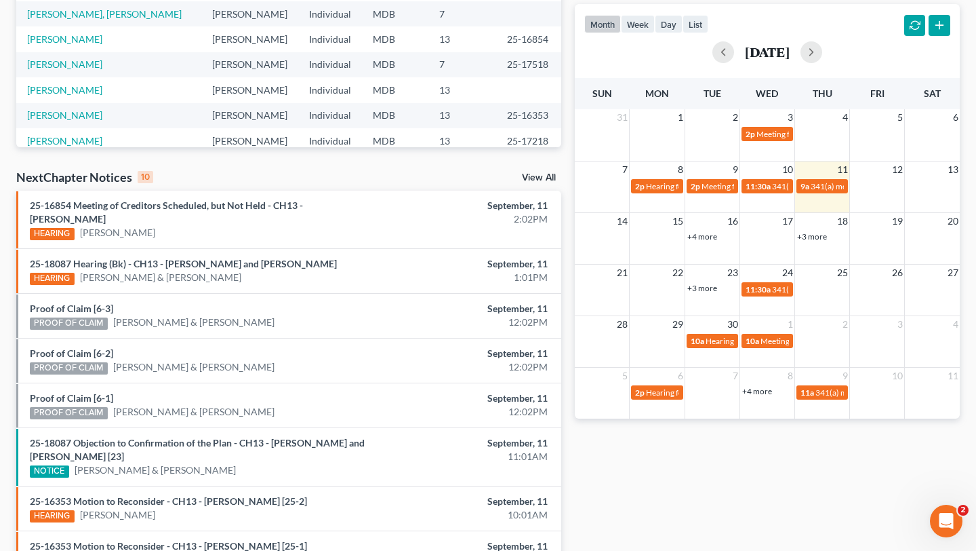
click at [710, 241] on link "+4 more" at bounding box center [703, 236] width 30 height 10
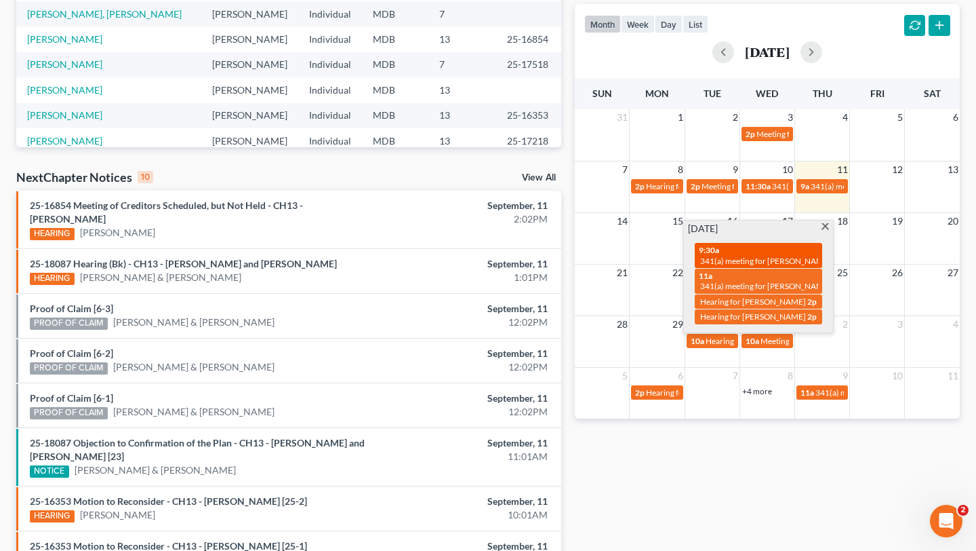
click at [738, 266] on div "9:30a 341(a) meeting for [PERSON_NAME] [PERSON_NAME]" at bounding box center [758, 255] width 119 height 21
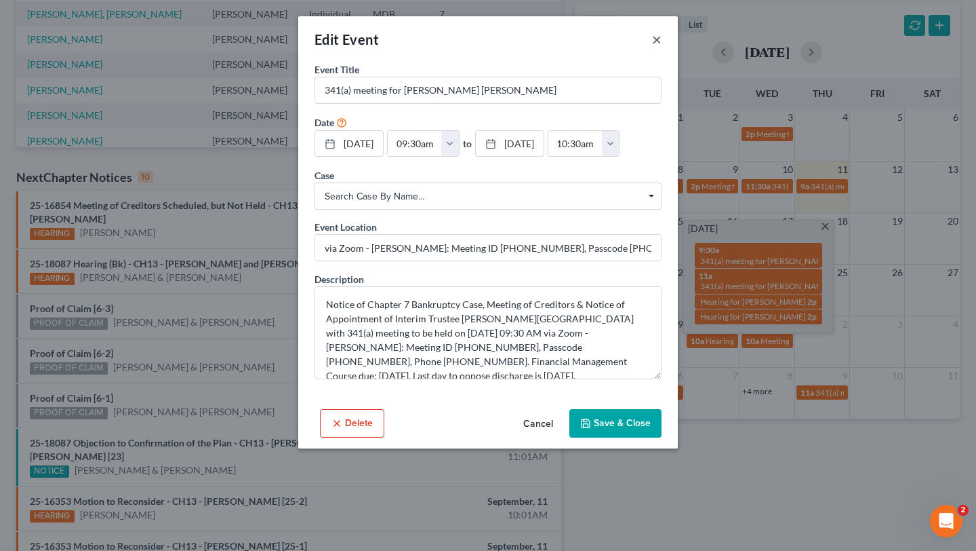
click at [662, 47] on button "×" at bounding box center [656, 39] width 9 height 16
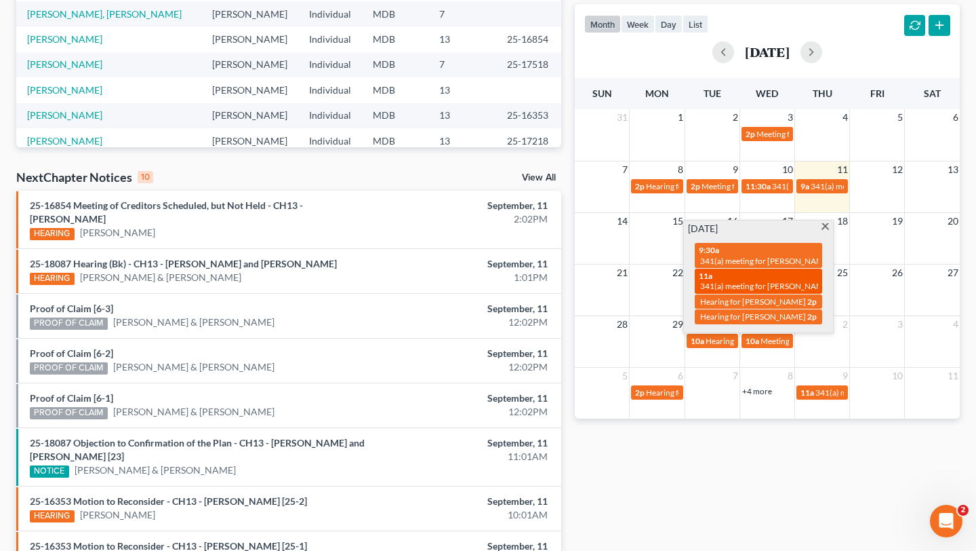
click at [749, 291] on span "341(a) meeting for [PERSON_NAME]" at bounding box center [765, 286] width 131 height 10
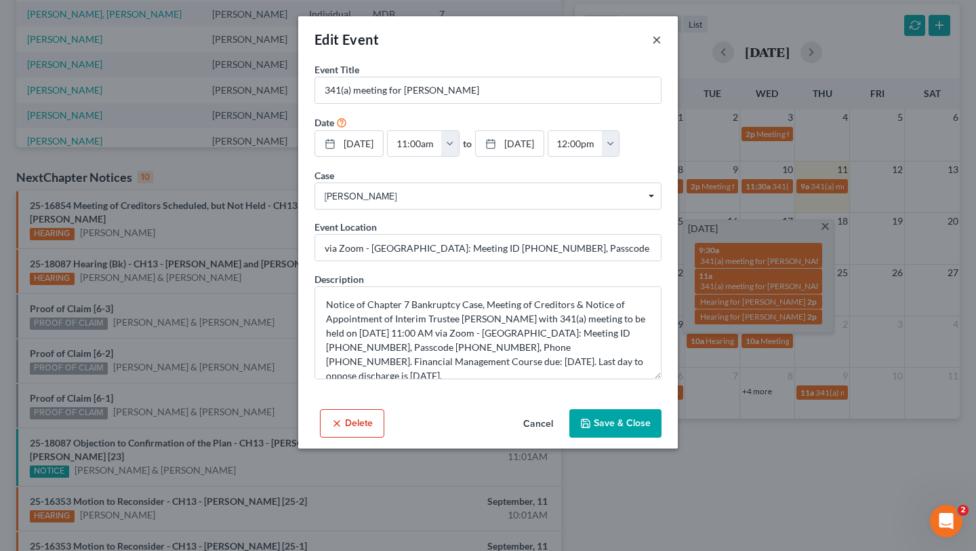
click at [662, 45] on button "×" at bounding box center [656, 39] width 9 height 16
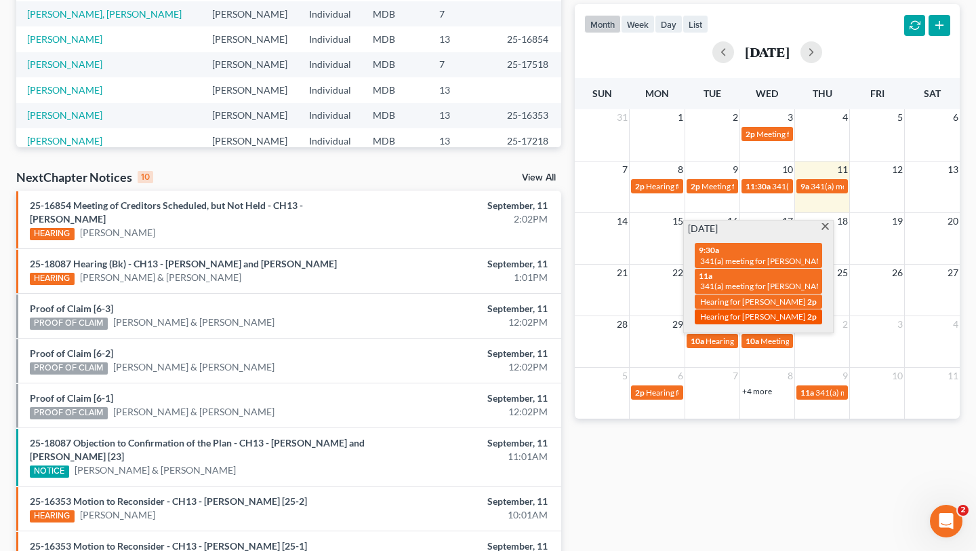
click at [747, 321] on span "Hearing for [PERSON_NAME]" at bounding box center [753, 316] width 106 height 10
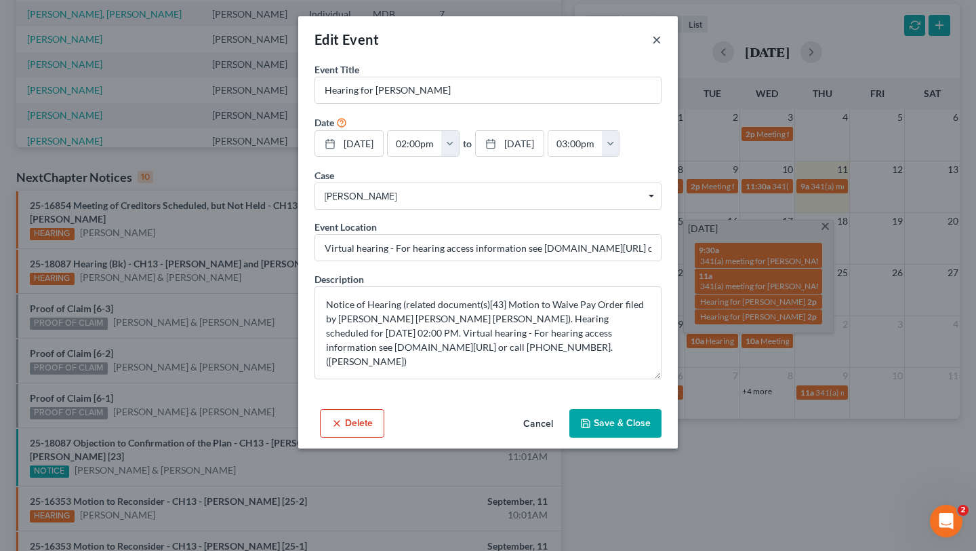
click at [662, 47] on button "×" at bounding box center [656, 39] width 9 height 16
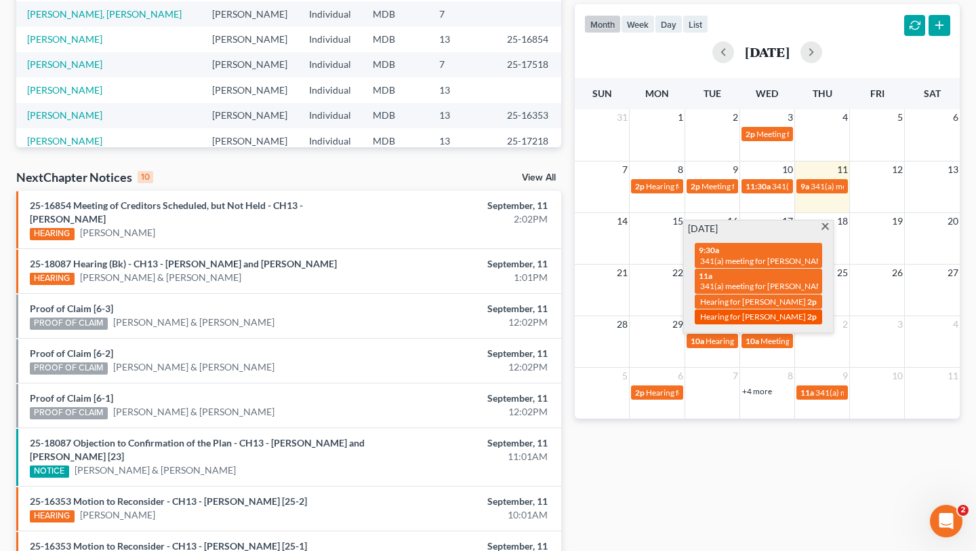
click at [761, 321] on span "Hearing for [PERSON_NAME]" at bounding box center [753, 316] width 106 height 10
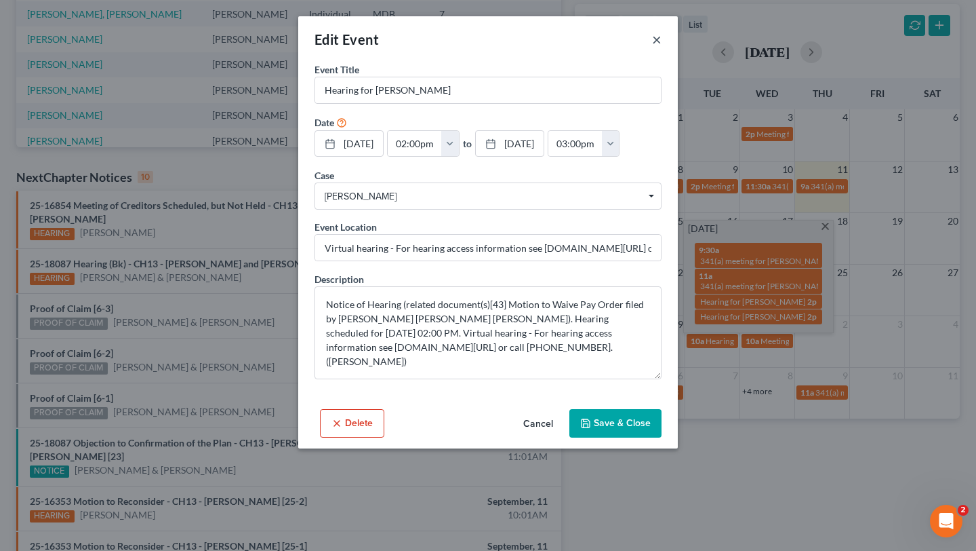
click at [662, 44] on button "×" at bounding box center [656, 39] width 9 height 16
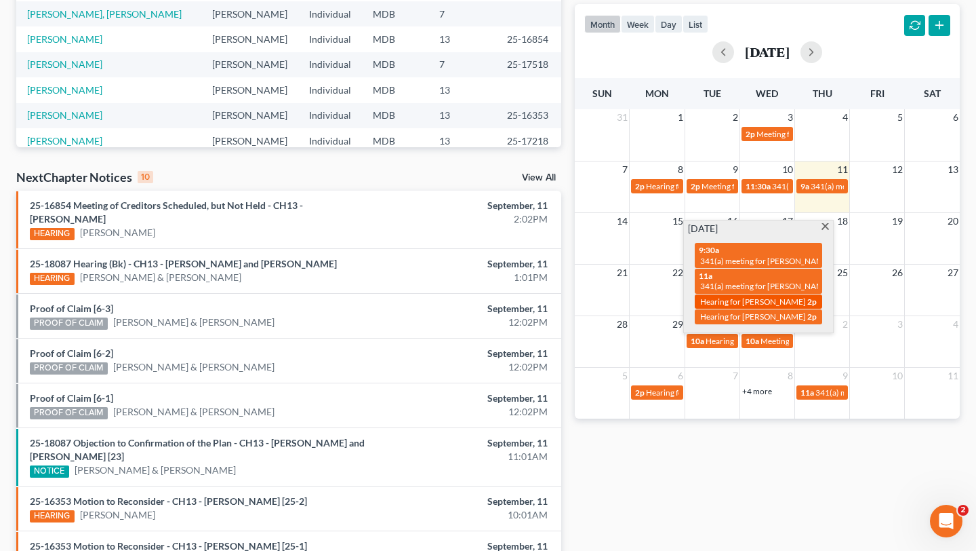
click at [772, 306] on span "Hearing for [PERSON_NAME]" at bounding box center [753, 301] width 106 height 10
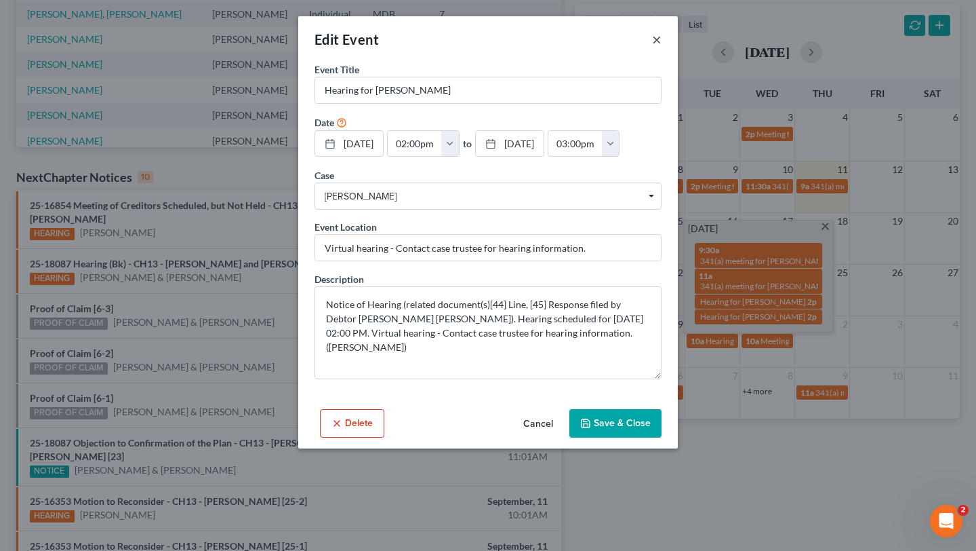
click at [662, 47] on button "×" at bounding box center [656, 39] width 9 height 16
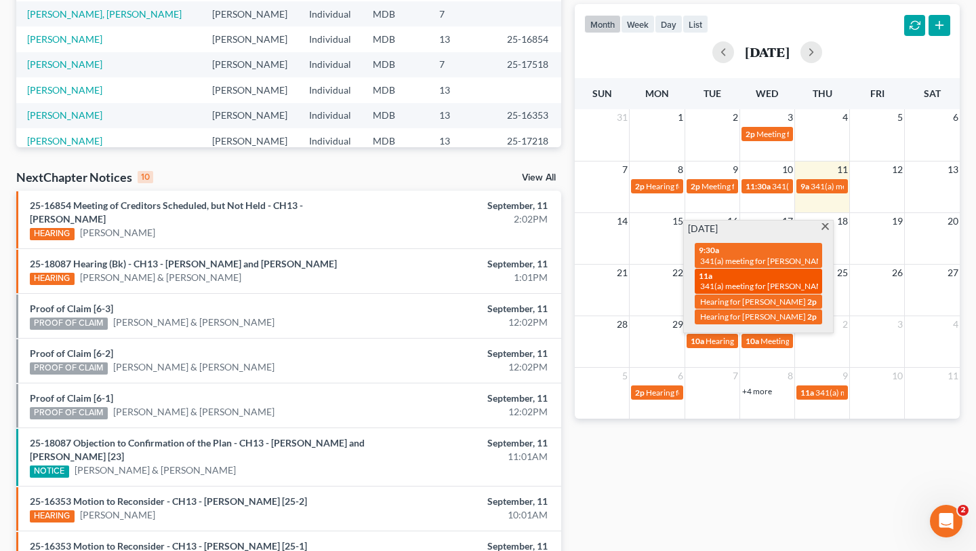
click at [770, 291] on span "341(a) meeting for [PERSON_NAME]" at bounding box center [765, 286] width 131 height 10
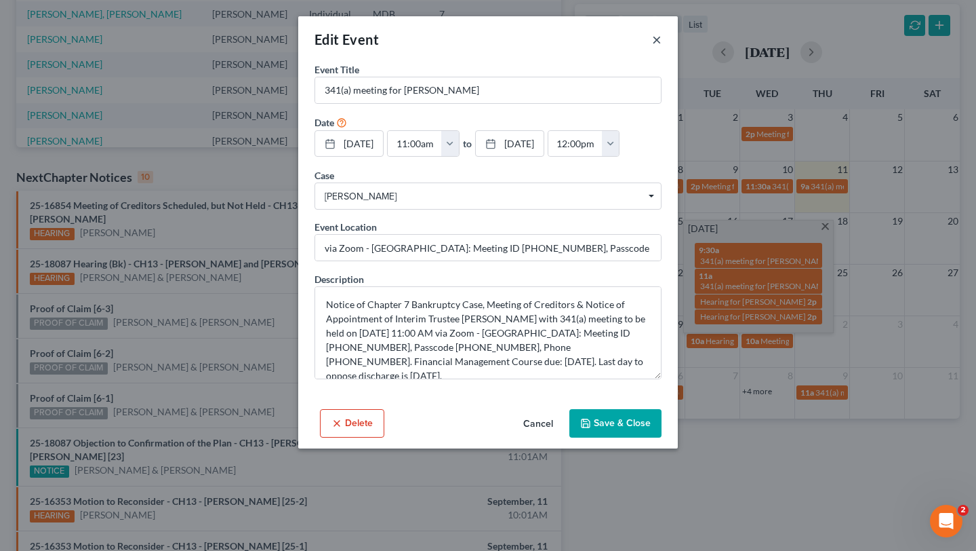
click at [662, 47] on button "×" at bounding box center [656, 39] width 9 height 16
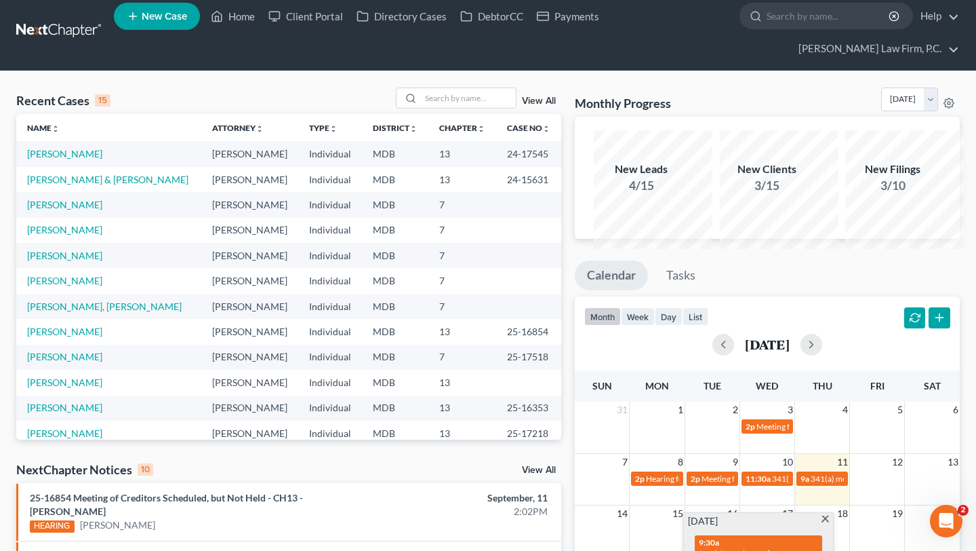
scroll to position [0, 0]
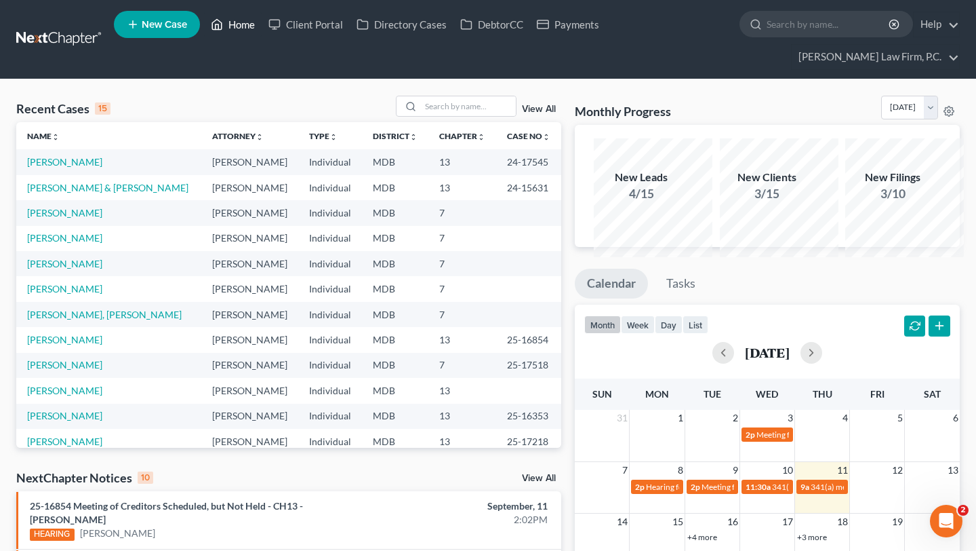
click at [262, 21] on link "Home" at bounding box center [233, 24] width 58 height 24
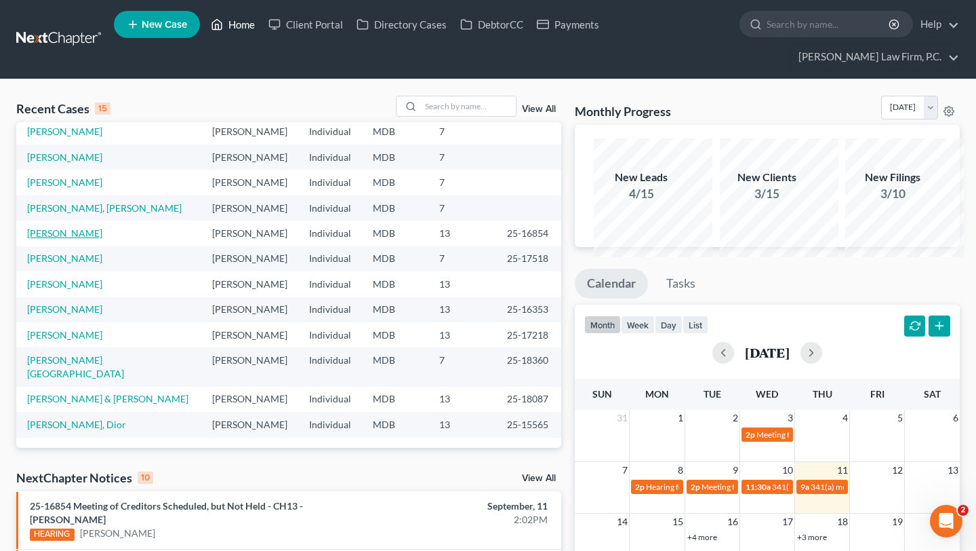
scroll to position [303, 0]
click at [93, 315] on link "[PERSON_NAME]" at bounding box center [64, 309] width 75 height 12
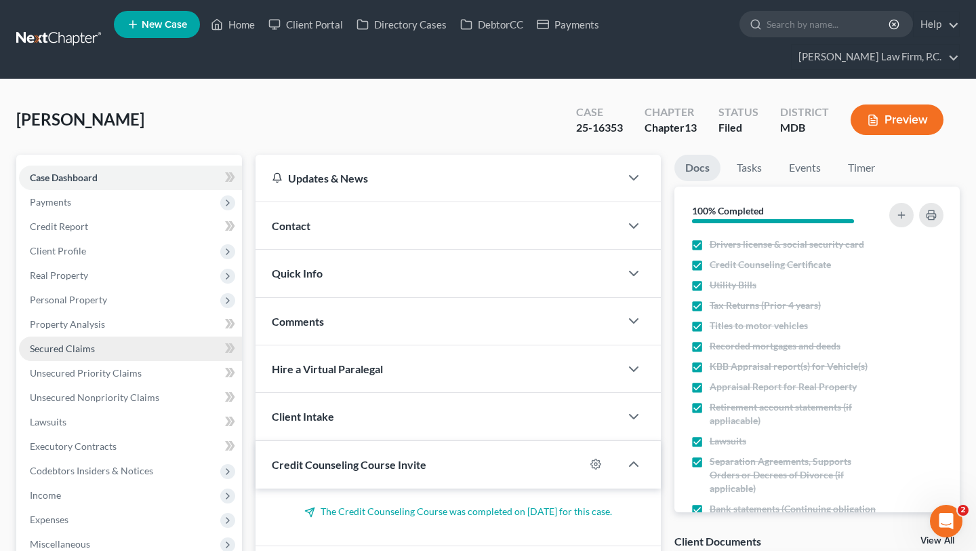
scroll to position [561, 0]
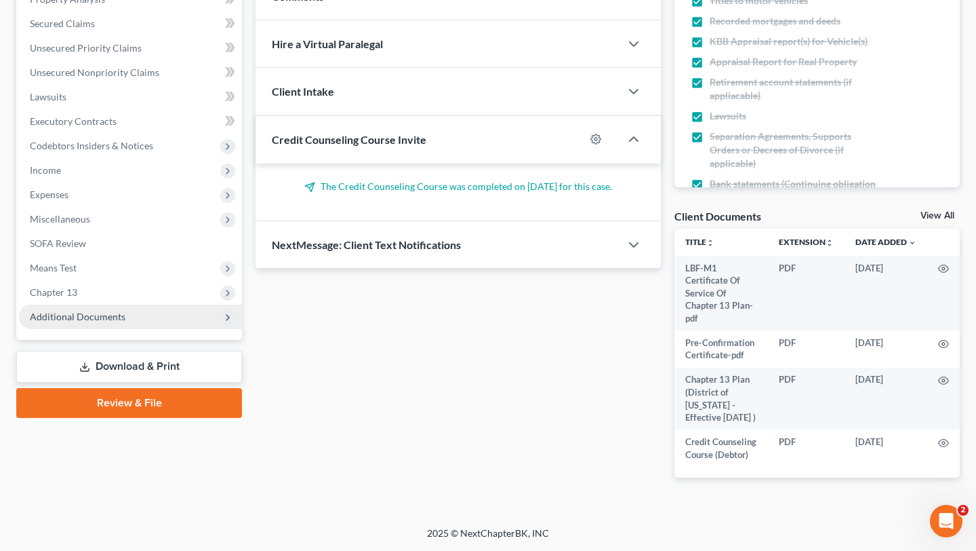
click at [125, 311] on span "Additional Documents" at bounding box center [78, 317] width 96 height 12
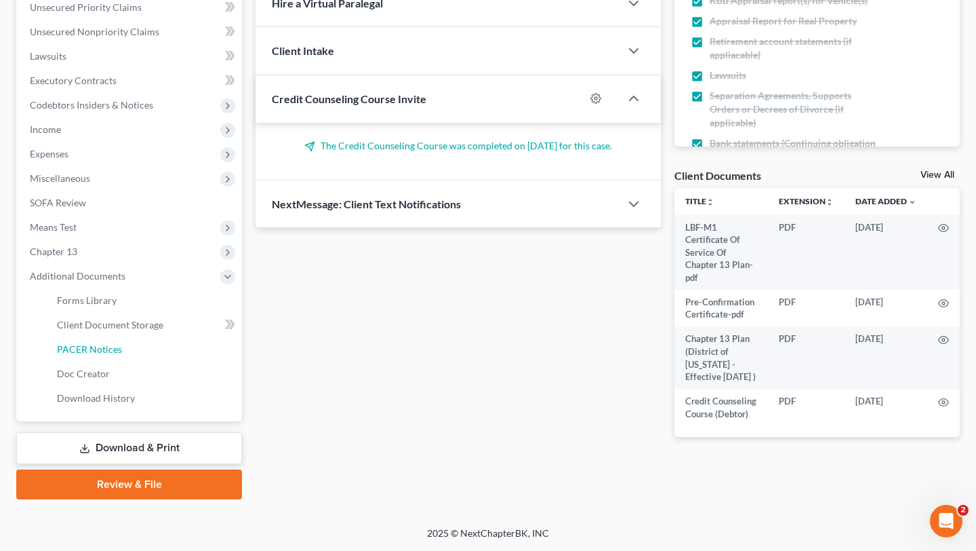
click at [122, 343] on span "PACER Notices" at bounding box center [89, 349] width 65 height 12
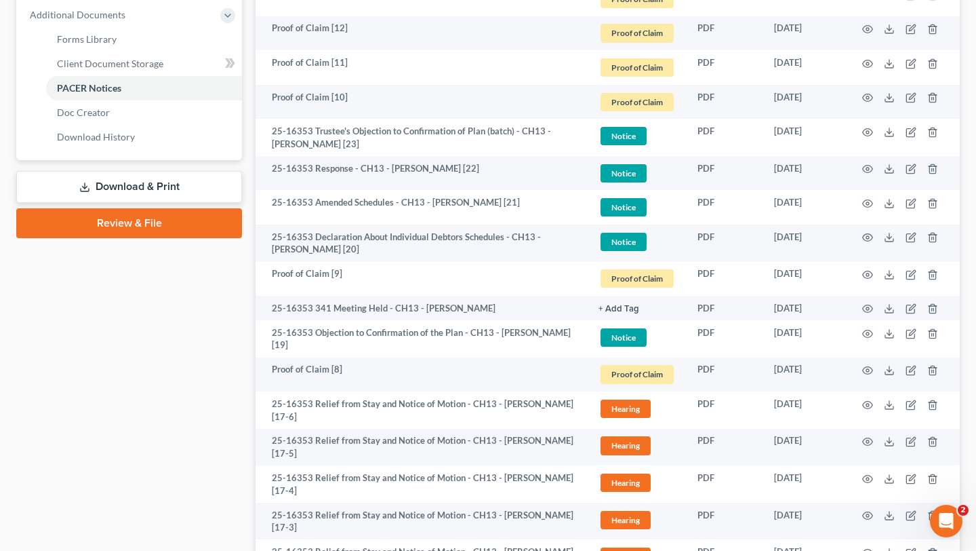
scroll to position [651, 0]
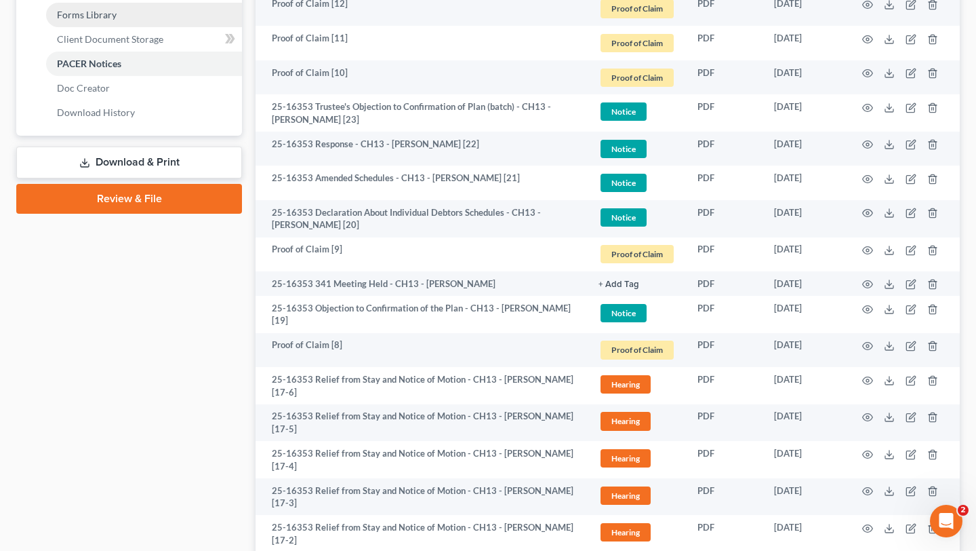
click at [157, 27] on link "Forms Library" at bounding box center [144, 15] width 196 height 24
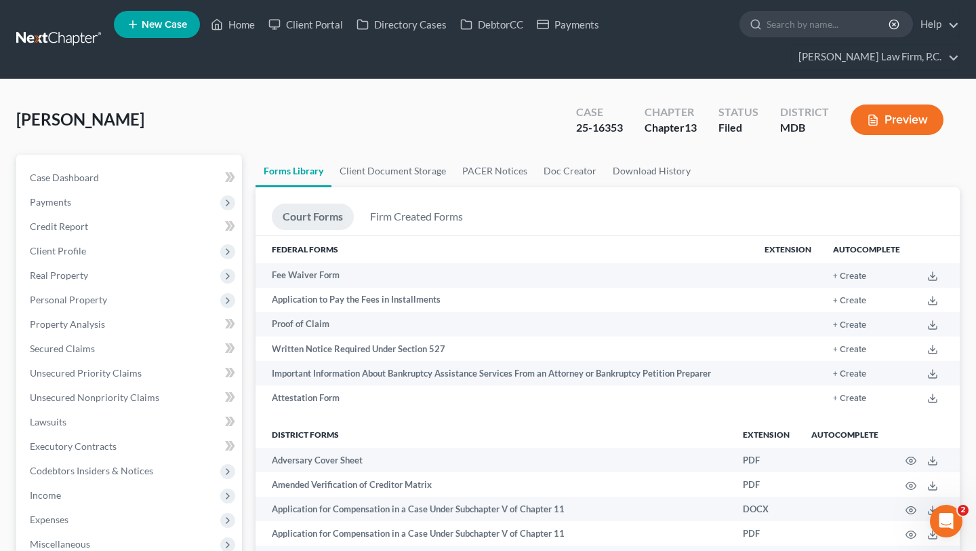
scroll to position [1923, 0]
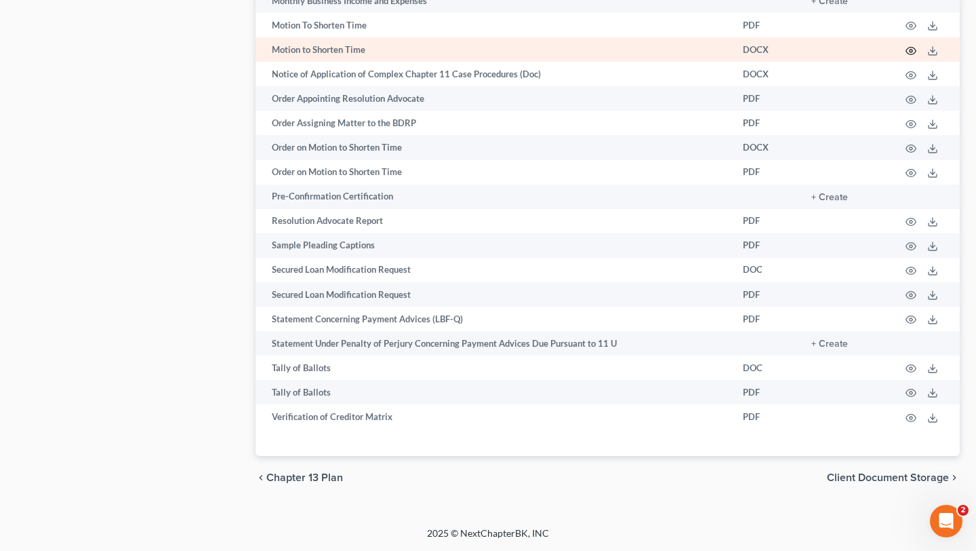
click at [906, 56] on icon "button" at bounding box center [911, 50] width 11 height 11
click at [910, 52] on circle "button" at bounding box center [911, 50] width 3 height 3
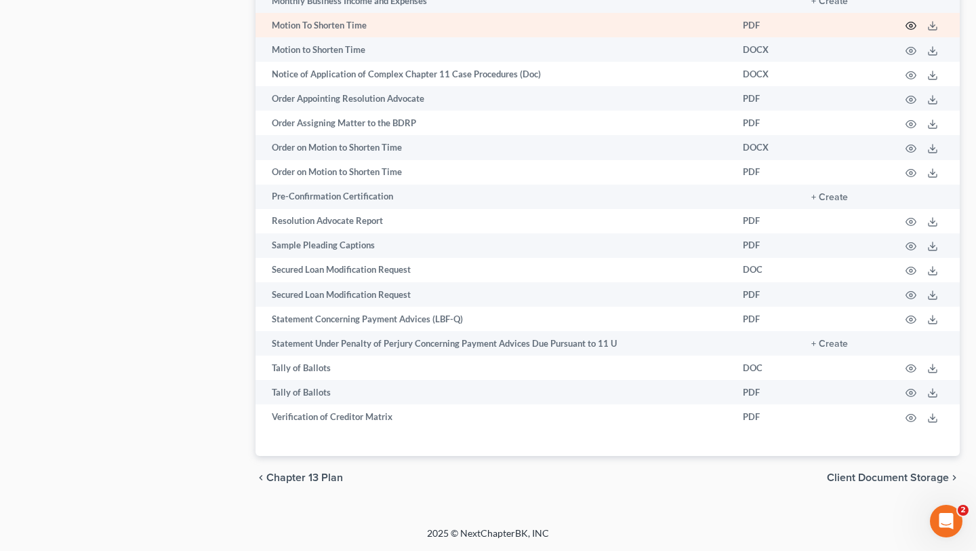
click at [906, 31] on icon "button" at bounding box center [911, 25] width 11 height 11
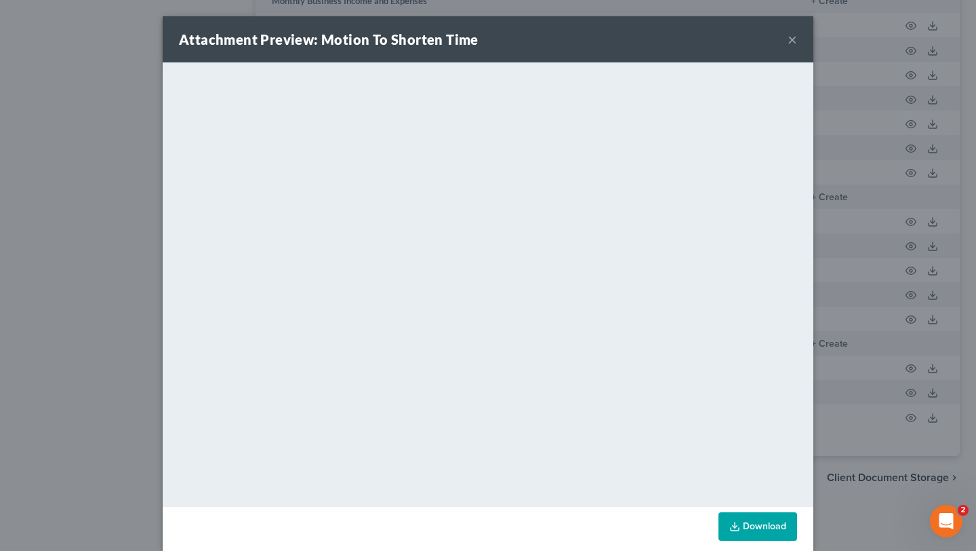
scroll to position [46, 0]
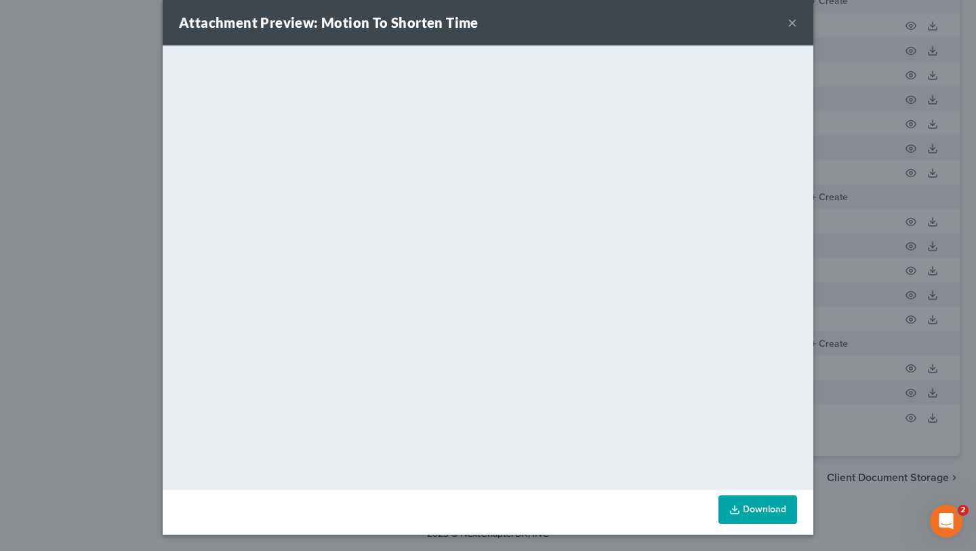
click at [814, 14] on div "Attachment Preview: Motion To Shorten Time ×" at bounding box center [488, 22] width 651 height 46
click at [797, 14] on button "×" at bounding box center [792, 22] width 9 height 16
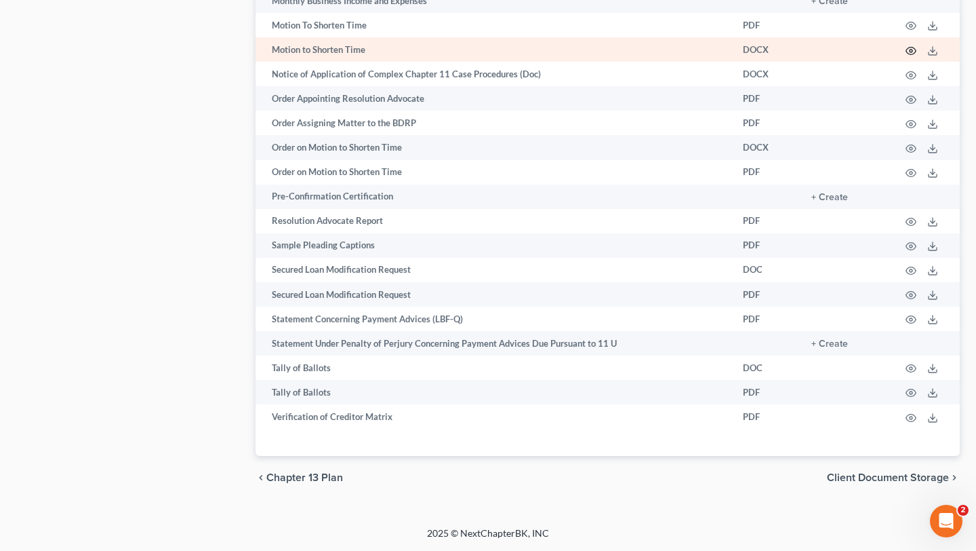
click at [906, 56] on icon "button" at bounding box center [911, 50] width 11 height 11
click at [929, 55] on icon at bounding box center [933, 53] width 8 height 3
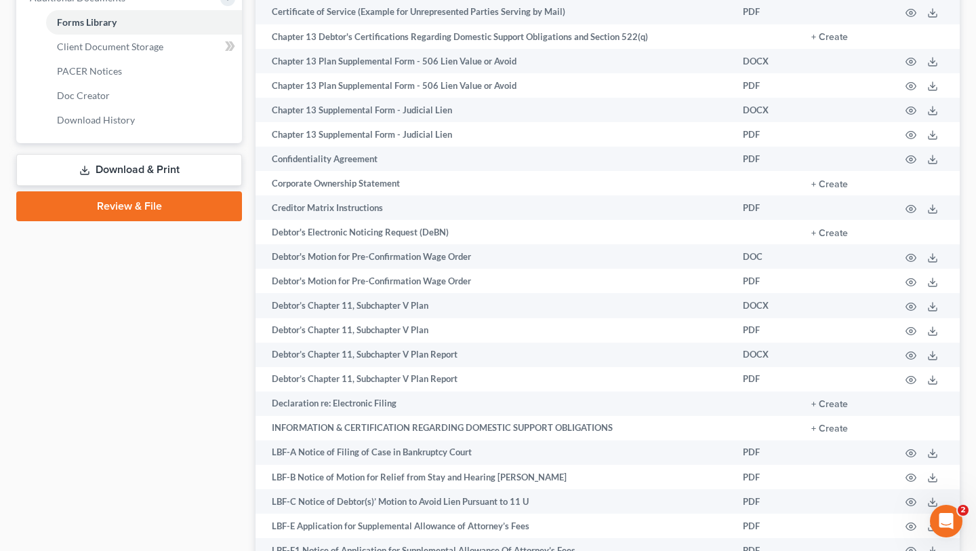
scroll to position [0, 0]
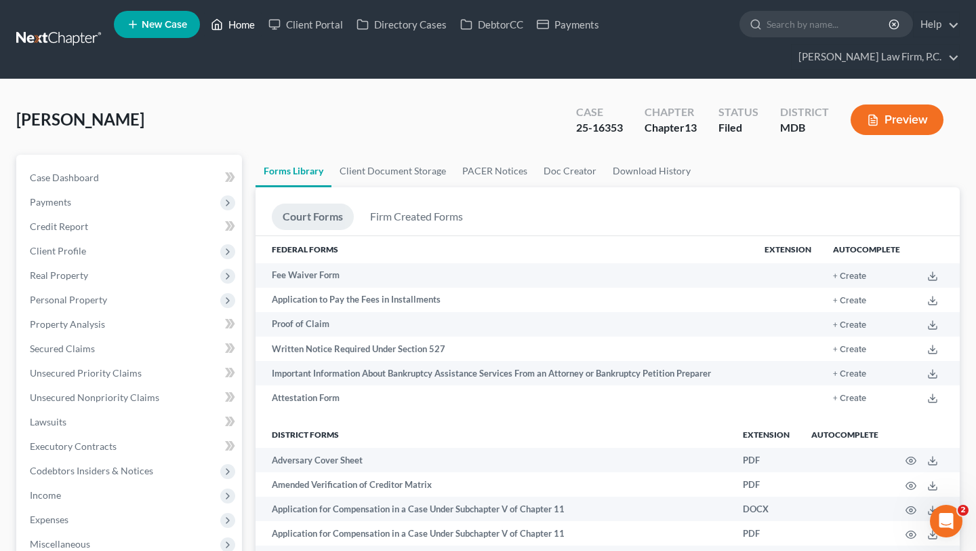
click at [262, 30] on link "Home" at bounding box center [233, 24] width 58 height 24
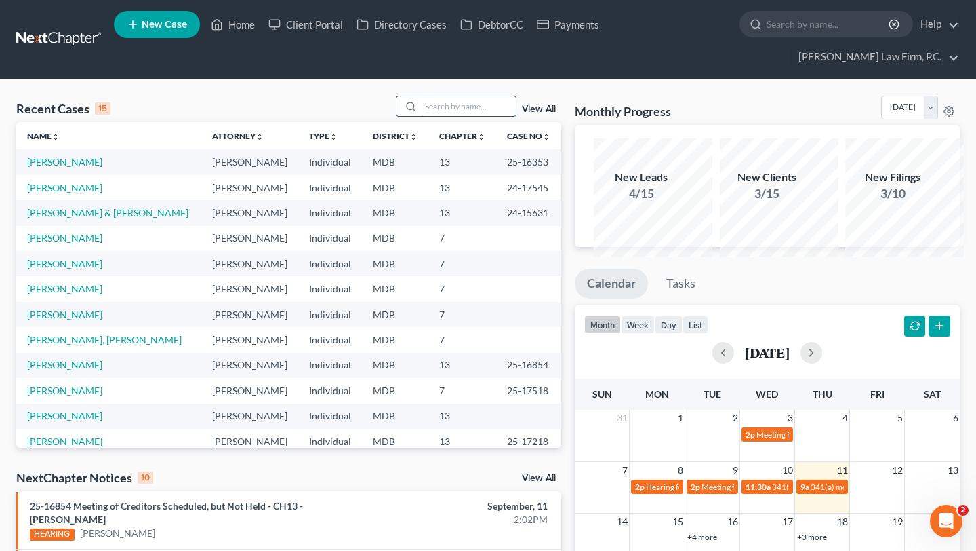
click at [433, 116] on input "search" at bounding box center [468, 106] width 95 height 20
type input "[PERSON_NAME]"
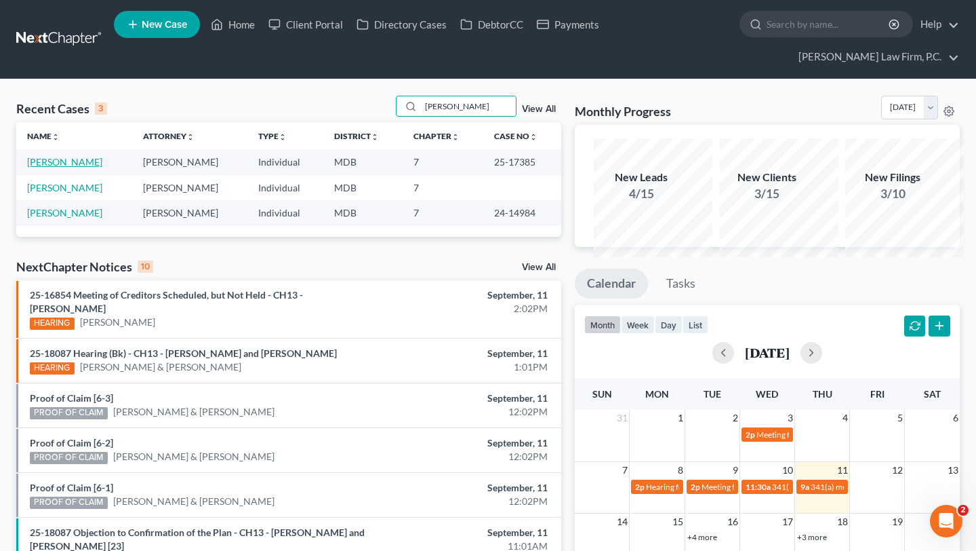
click at [57, 167] on link "[PERSON_NAME]" at bounding box center [64, 162] width 75 height 12
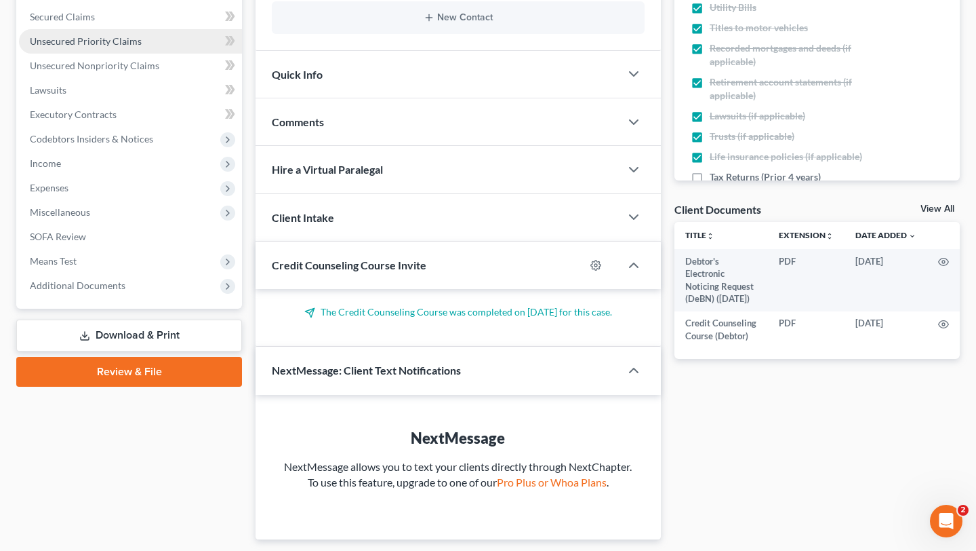
scroll to position [557, 0]
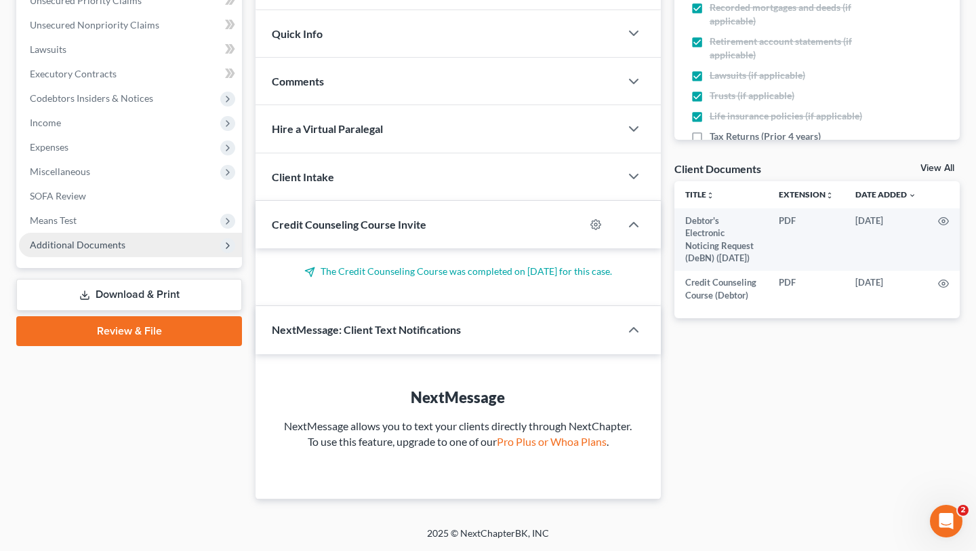
click at [122, 239] on span "Additional Documents" at bounding box center [78, 245] width 96 height 12
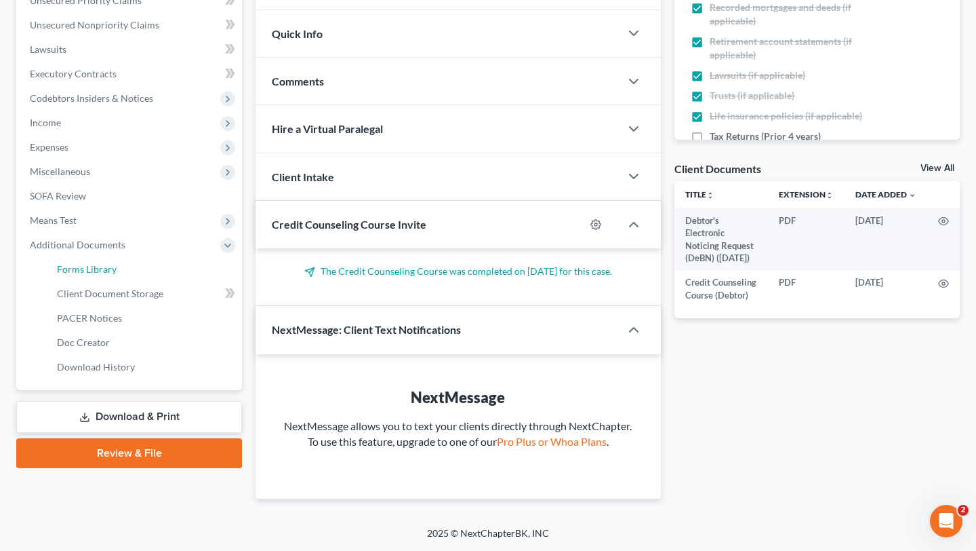
drag, startPoint x: 135, startPoint y: 240, endPoint x: 378, endPoint y: 232, distance: 243.6
click at [117, 263] on span "Forms Library" at bounding box center [87, 269] width 60 height 12
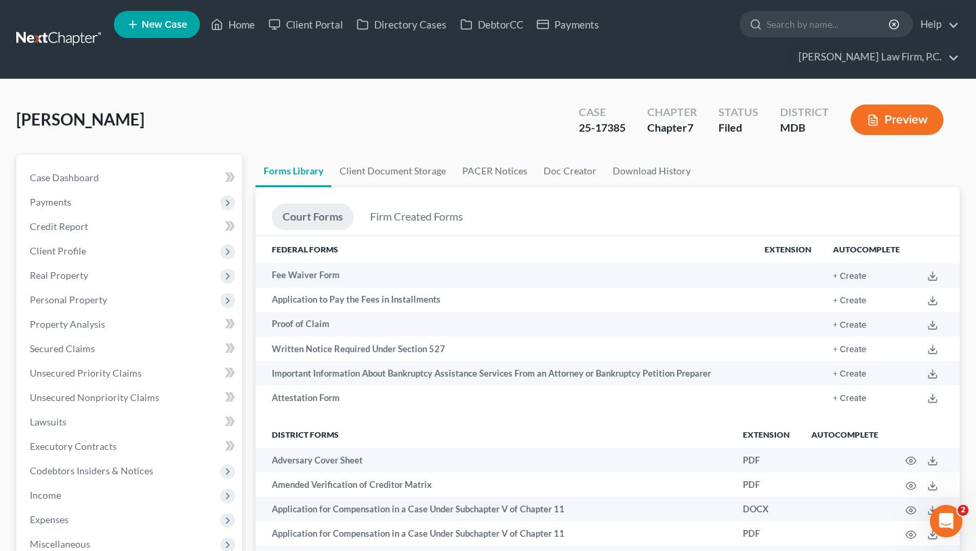
scroll to position [2075, 0]
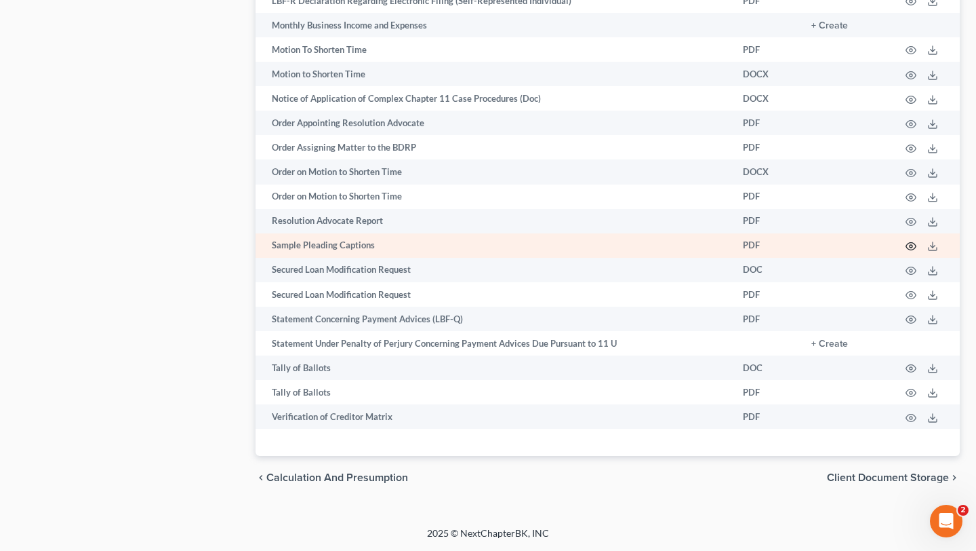
click at [910, 247] on circle "button" at bounding box center [911, 246] width 3 height 3
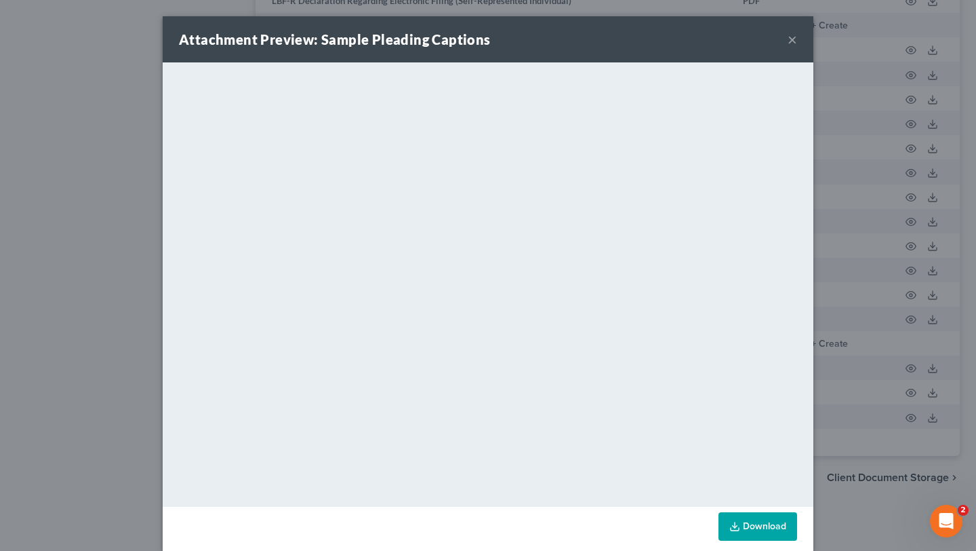
click at [797, 47] on button "×" at bounding box center [792, 39] width 9 height 16
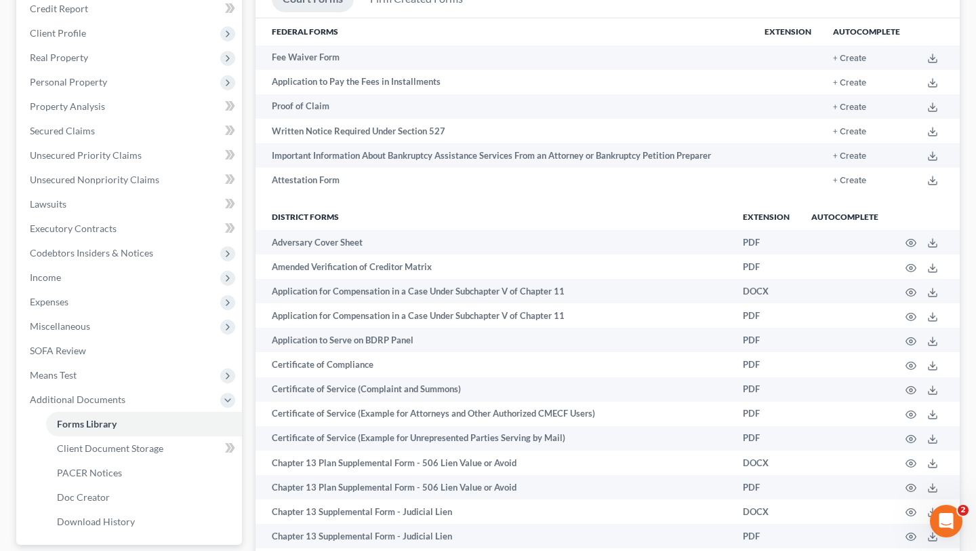
scroll to position [0, 0]
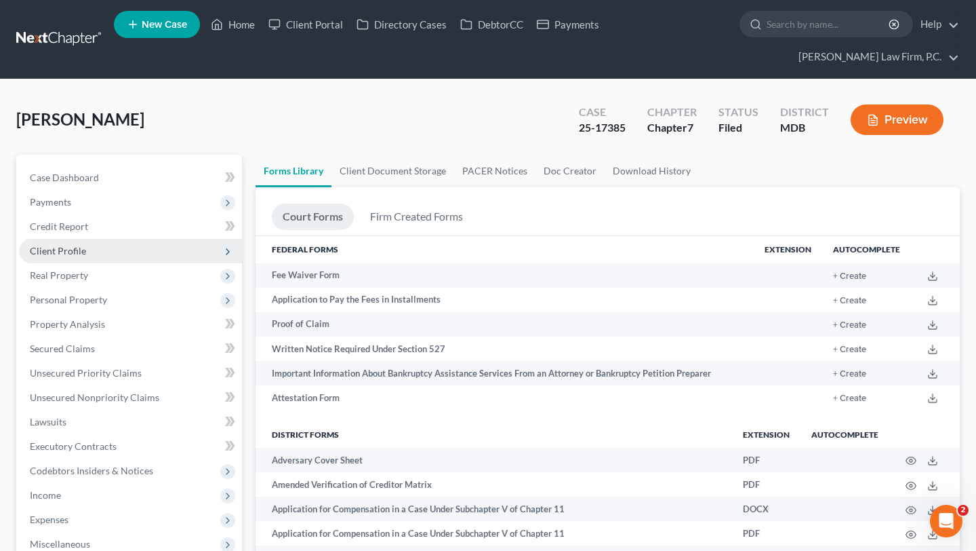
click at [110, 263] on span "Client Profile" at bounding box center [130, 251] width 223 height 24
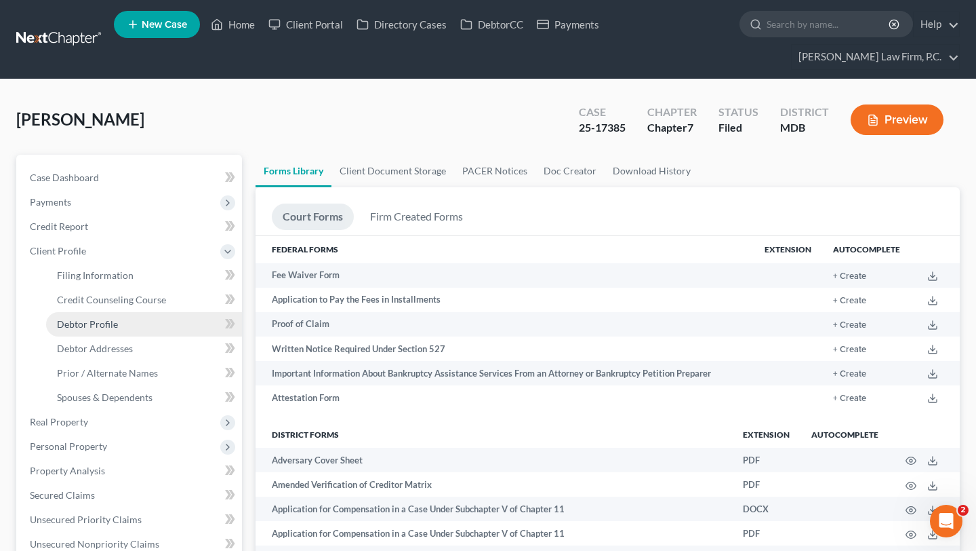
click at [118, 330] on span "Debtor Profile" at bounding box center [87, 324] width 61 height 12
select select "0"
select select "3"
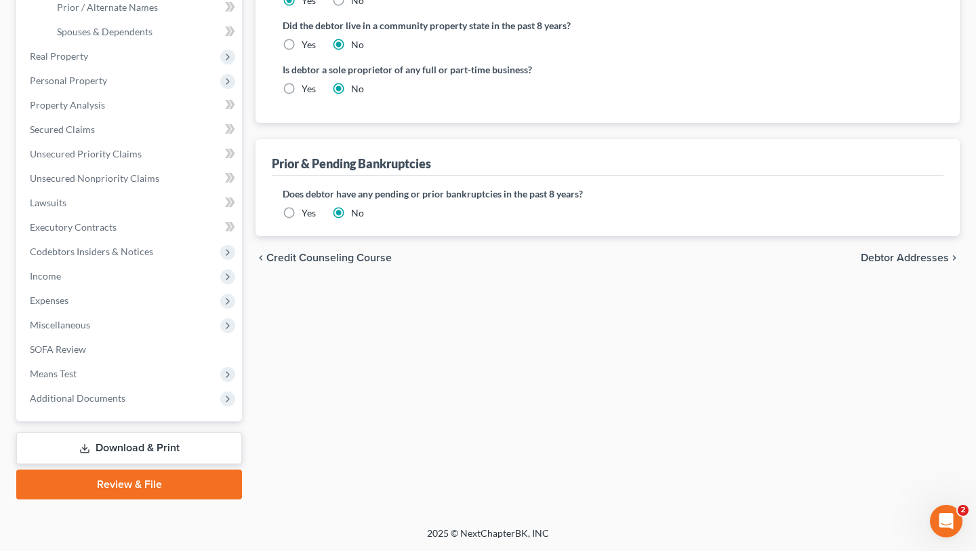
scroll to position [583, 0]
click at [113, 392] on span "Additional Documents" at bounding box center [78, 398] width 96 height 12
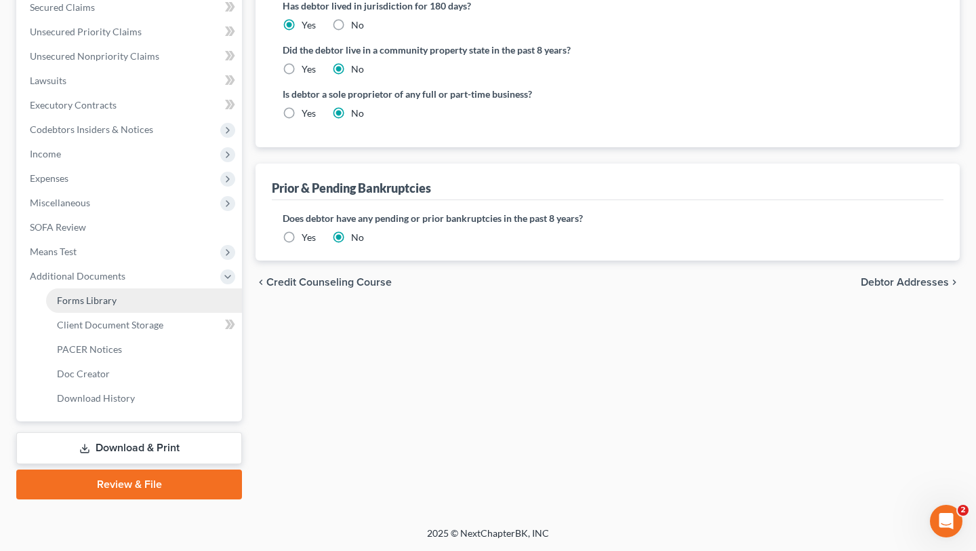
scroll to position [400, 0]
click at [121, 330] on span "Client Document Storage" at bounding box center [110, 325] width 106 height 12
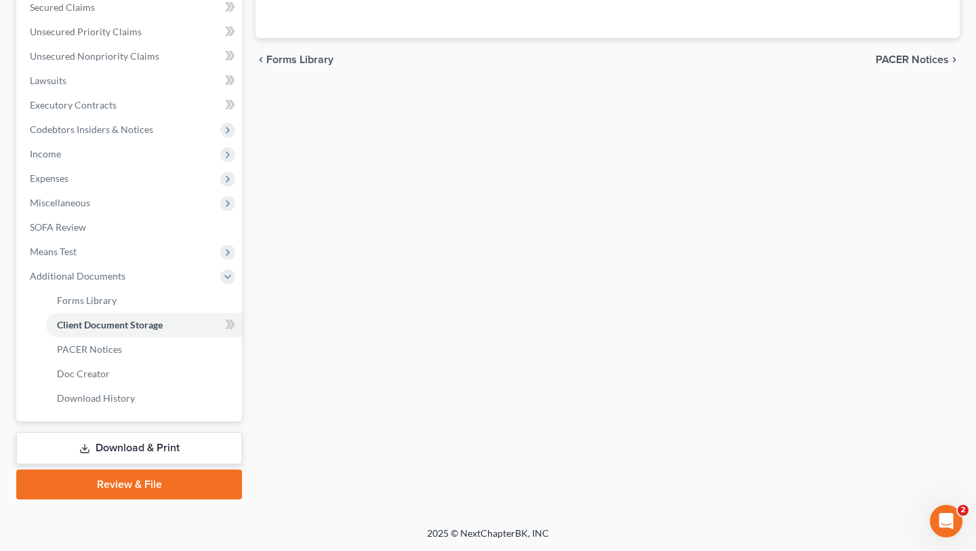
select select "14"
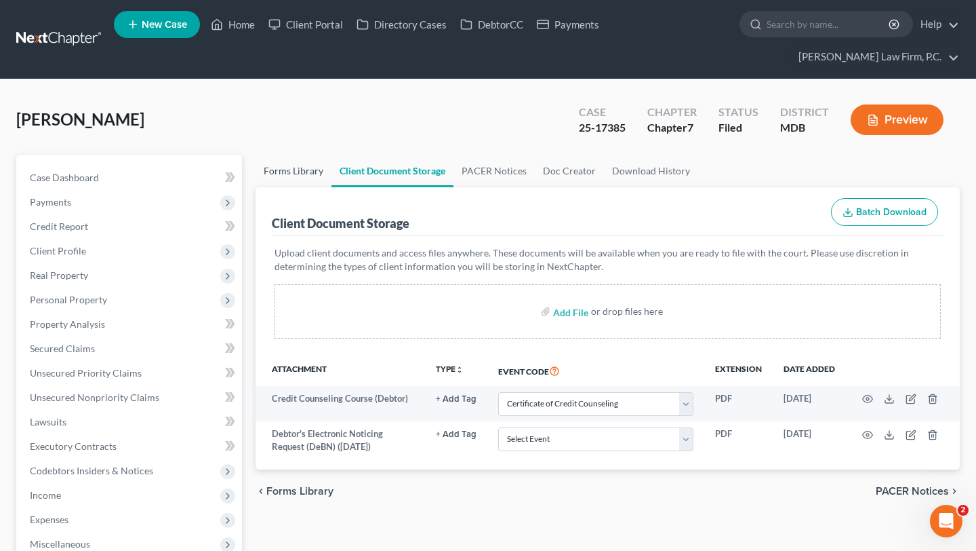
click at [332, 187] on link "Forms Library" at bounding box center [294, 171] width 76 height 33
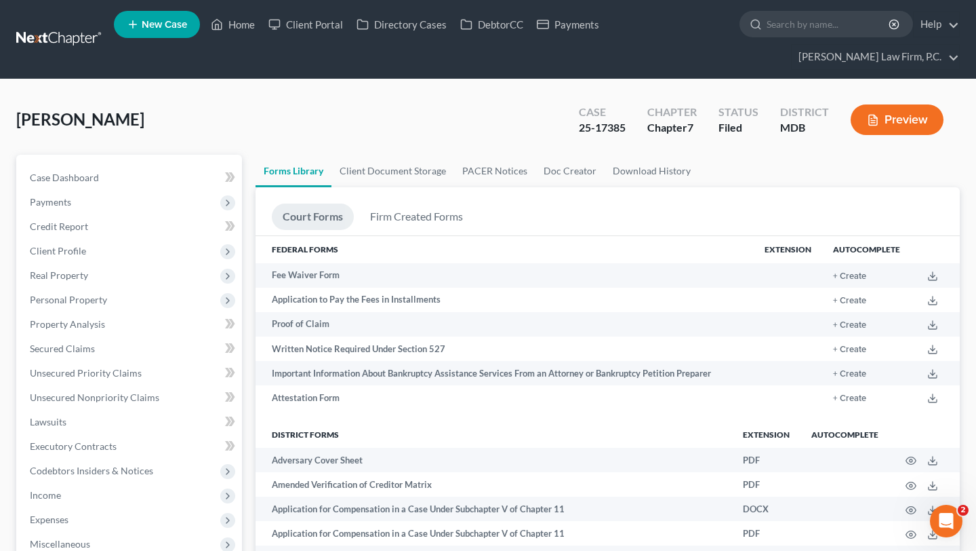
scroll to position [2075, 0]
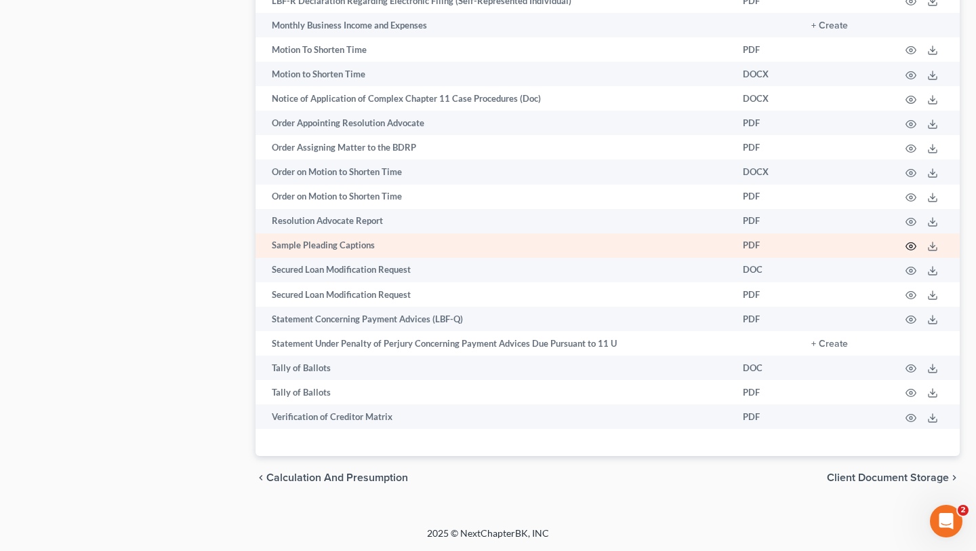
click at [907, 250] on icon "button" at bounding box center [912, 246] width 10 height 7
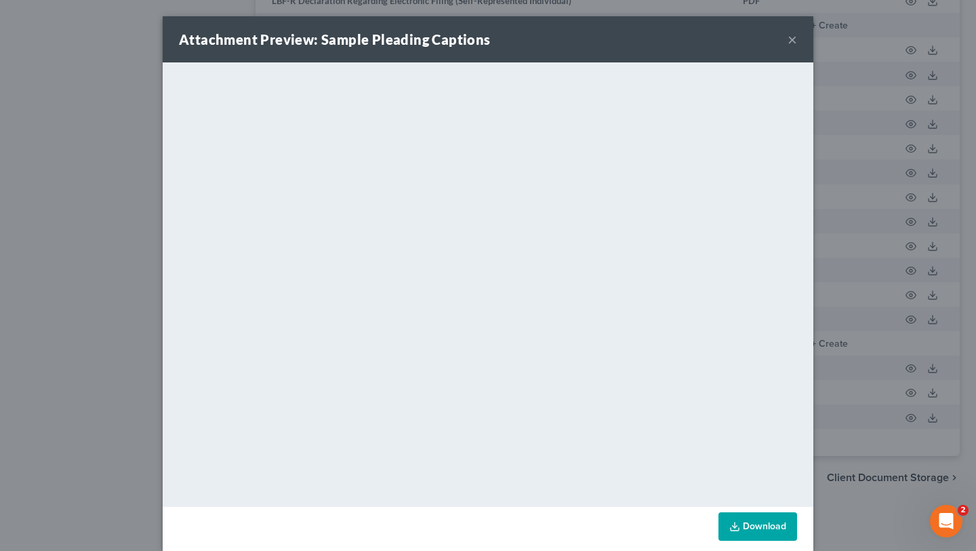
click at [797, 47] on button "×" at bounding box center [792, 39] width 9 height 16
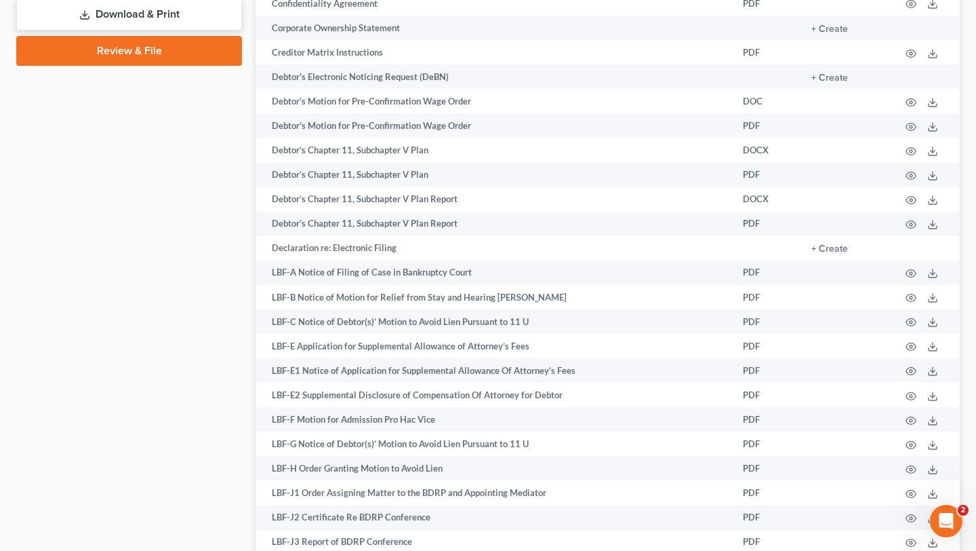
scroll to position [776, 0]
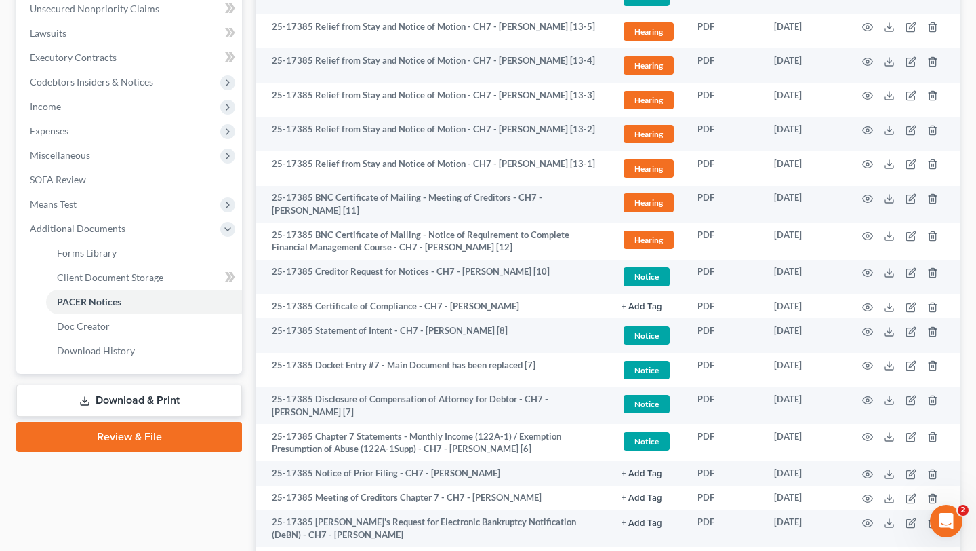
scroll to position [393, 0]
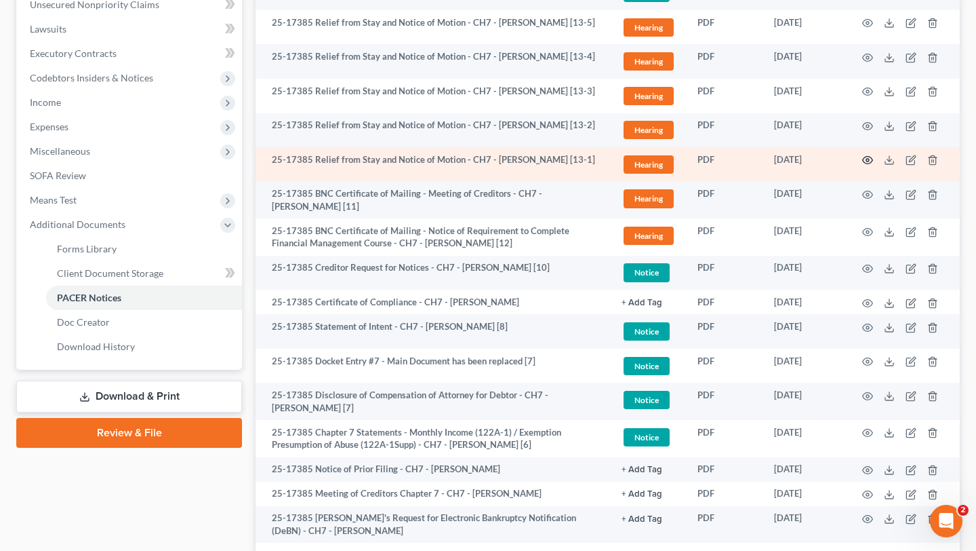
click at [863, 165] on icon "button" at bounding box center [868, 160] width 11 height 11
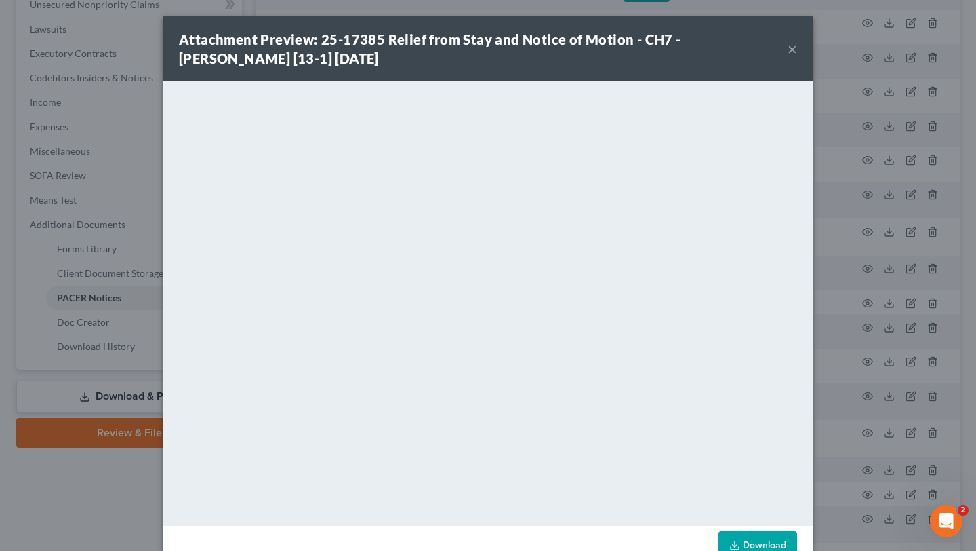
click at [797, 57] on button "×" at bounding box center [792, 49] width 9 height 16
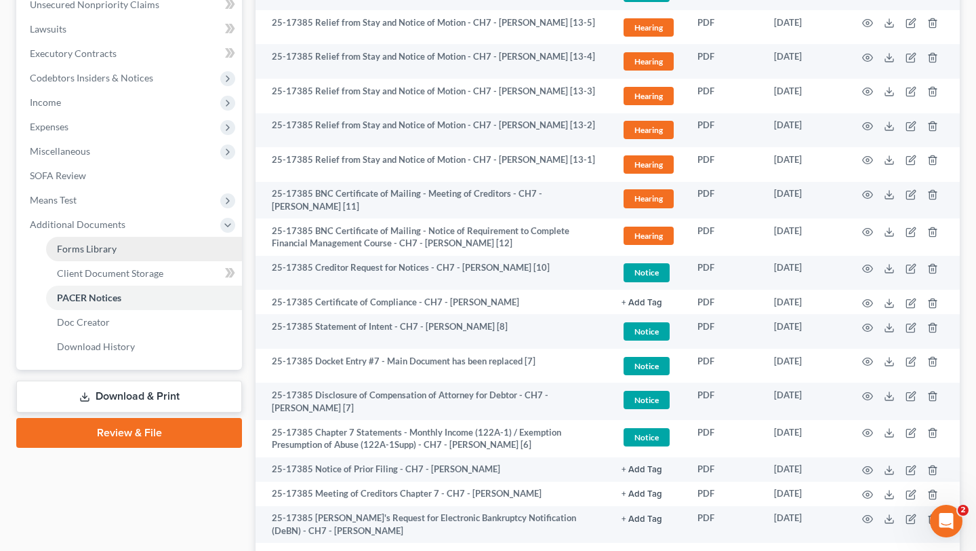
click at [139, 261] on link "Forms Library" at bounding box center [144, 249] width 196 height 24
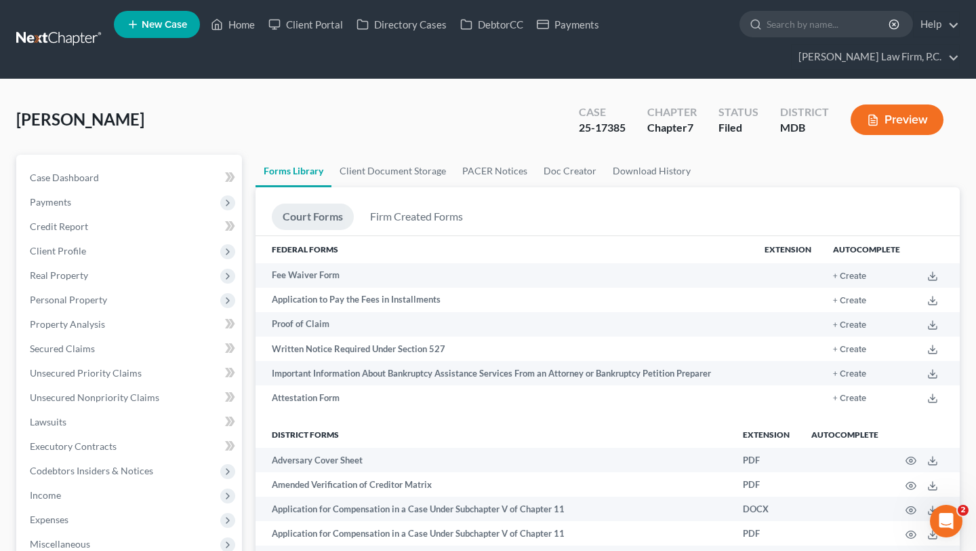
scroll to position [456, 0]
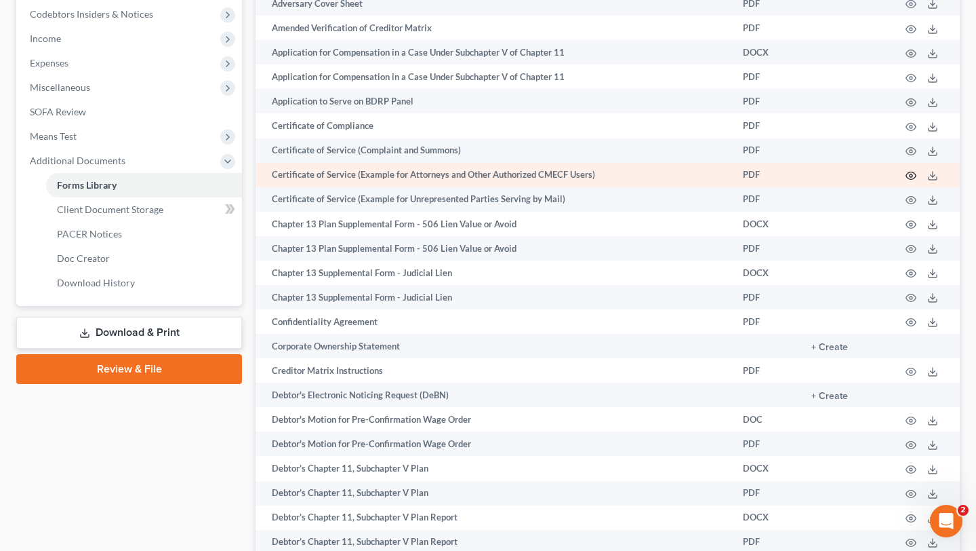
click at [906, 181] on icon "button" at bounding box center [911, 175] width 11 height 11
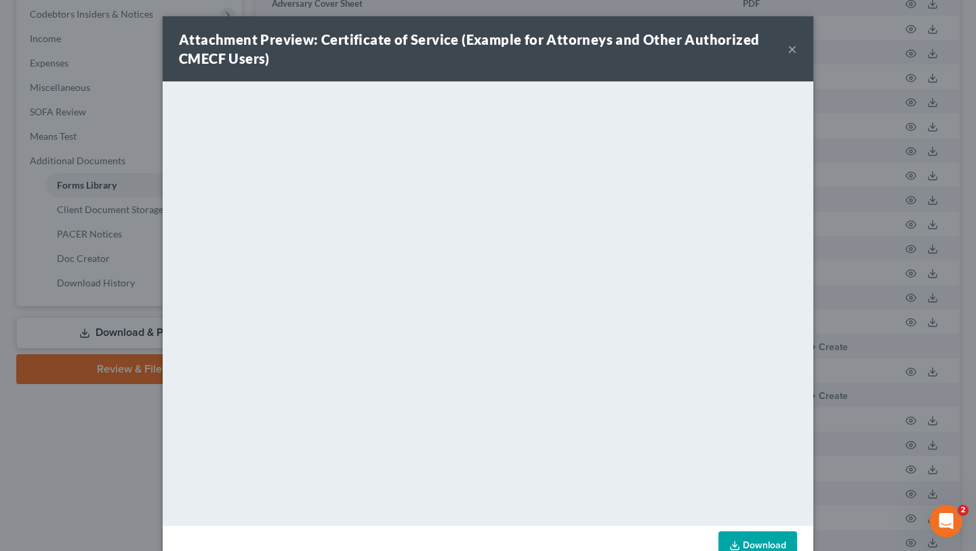
click at [797, 57] on button "×" at bounding box center [792, 49] width 9 height 16
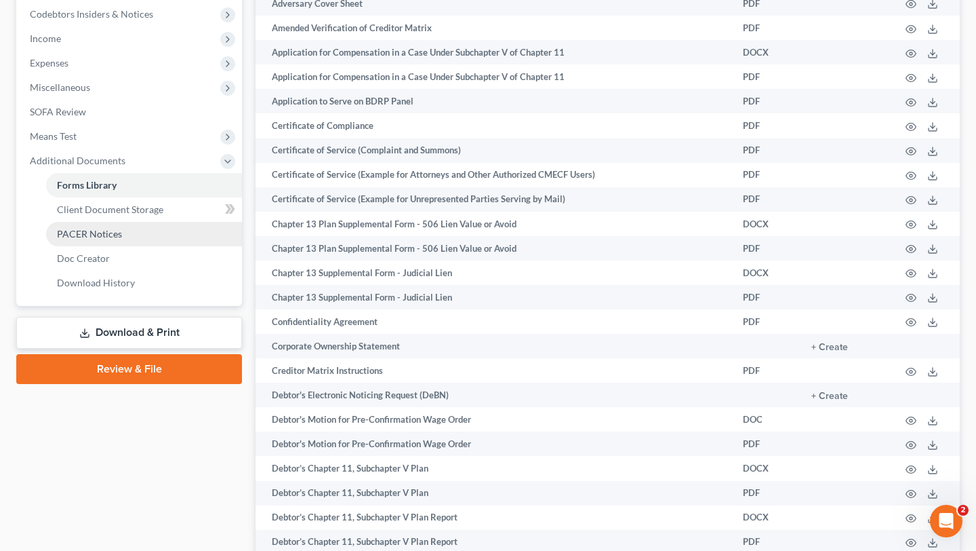
click at [122, 246] on link "PACER Notices" at bounding box center [144, 234] width 196 height 24
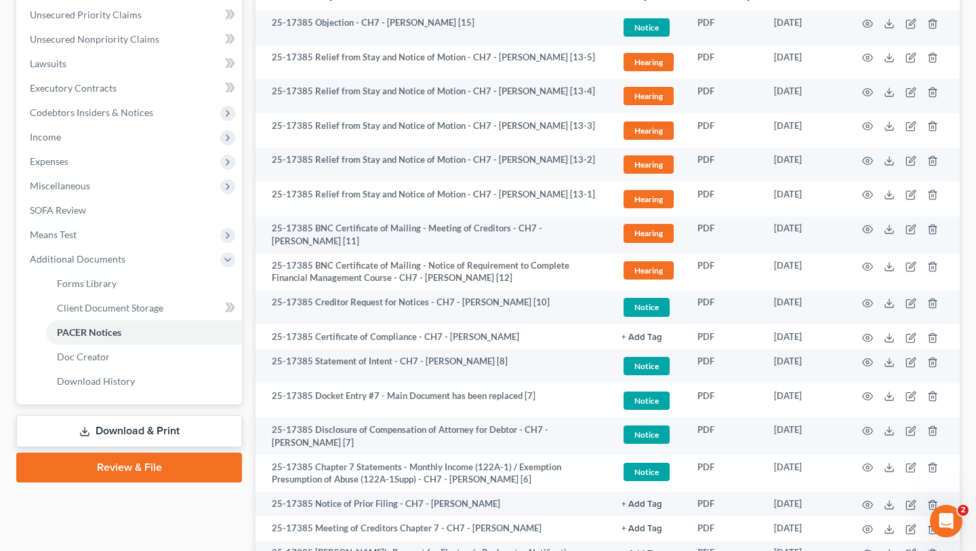
scroll to position [372, 0]
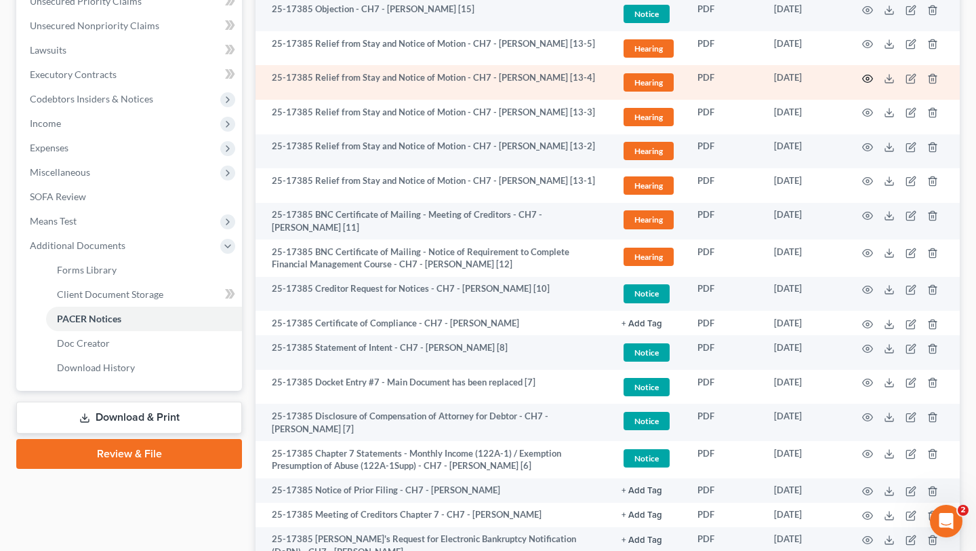
click at [863, 83] on icon "button" at bounding box center [868, 78] width 10 height 7
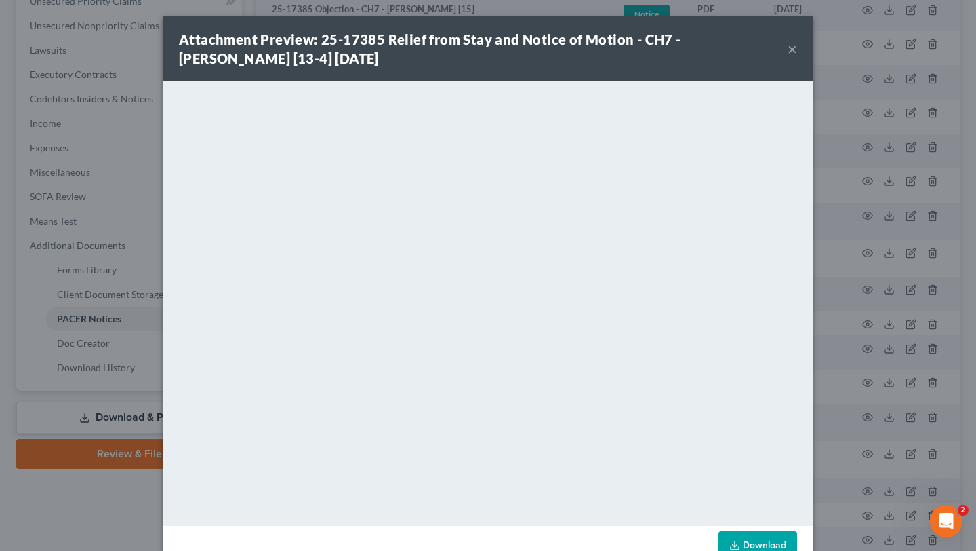
click at [797, 57] on button "×" at bounding box center [792, 49] width 9 height 16
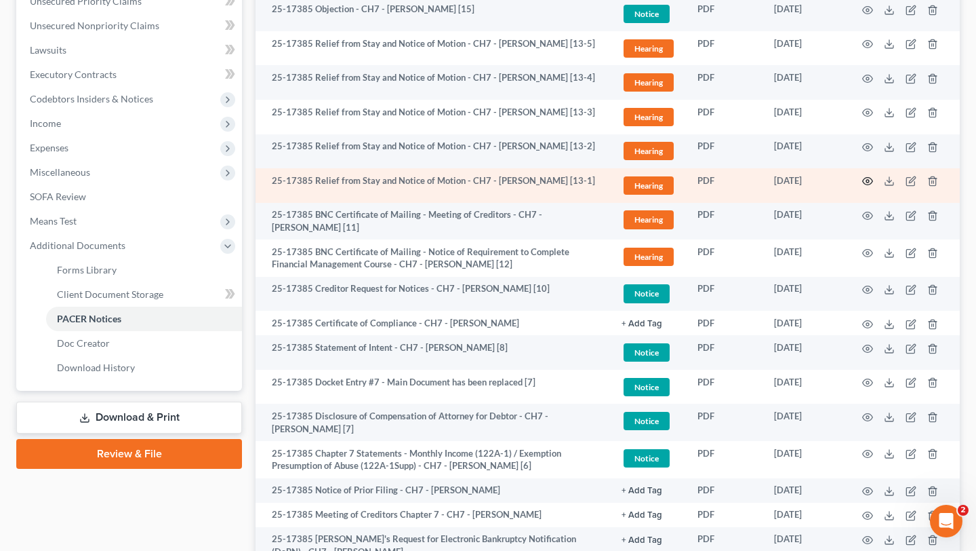
click at [863, 186] on icon "button" at bounding box center [868, 181] width 11 height 11
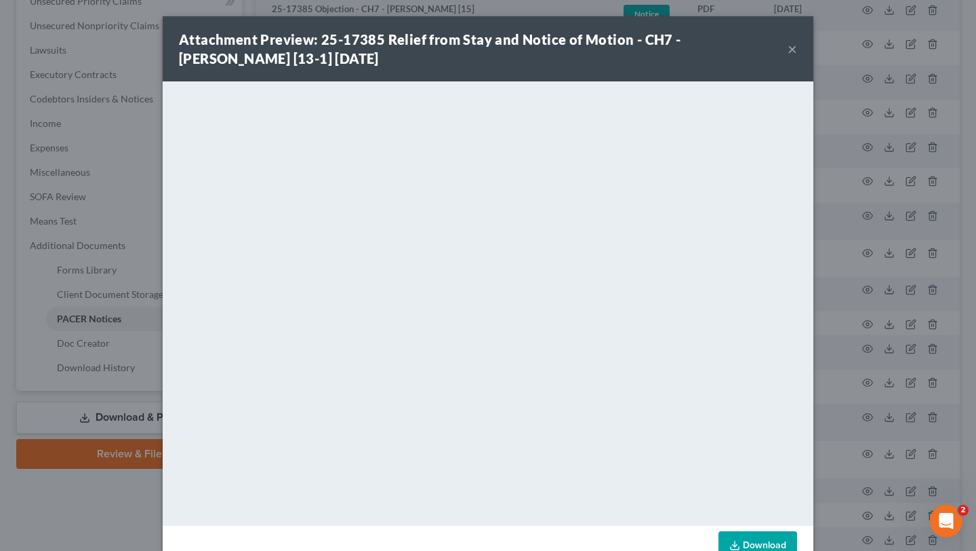
click at [797, 56] on button "×" at bounding box center [792, 49] width 9 height 16
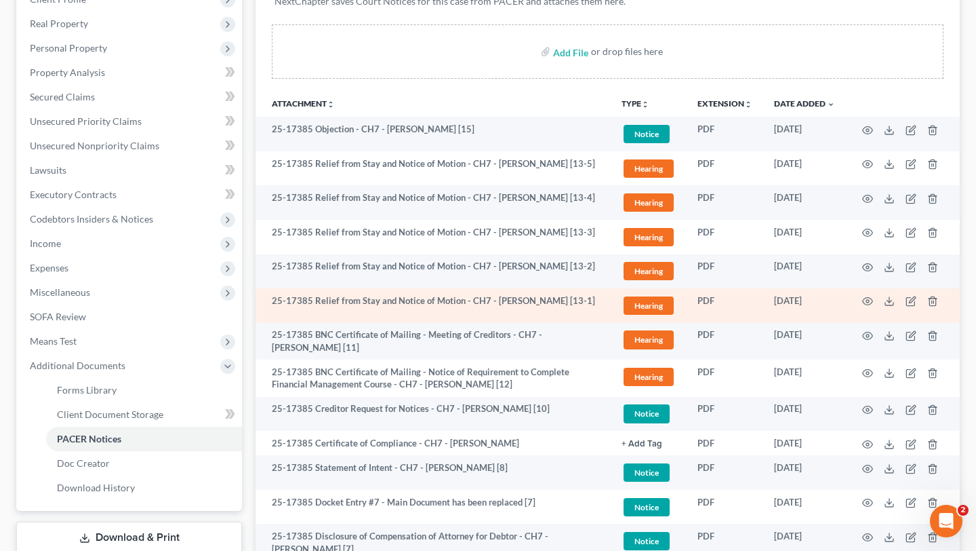
scroll to position [177, 0]
